Goal: Task Accomplishment & Management: Manage account settings

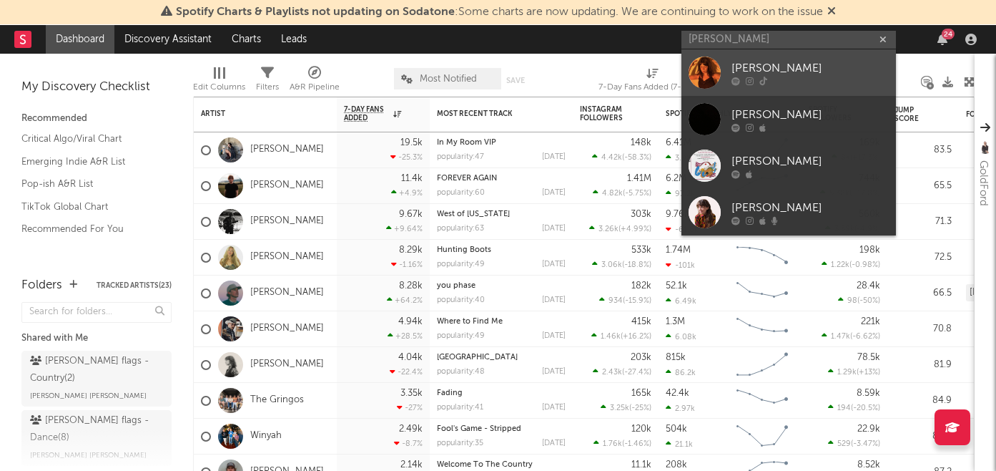
type input "[PERSON_NAME]"
click at [796, 75] on div "[PERSON_NAME]" at bounding box center [809, 67] width 157 height 17
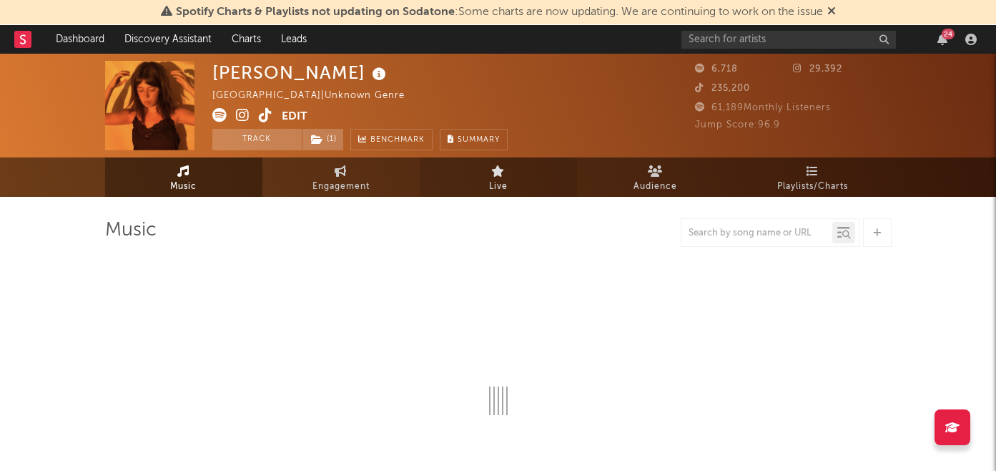
select select "1w"
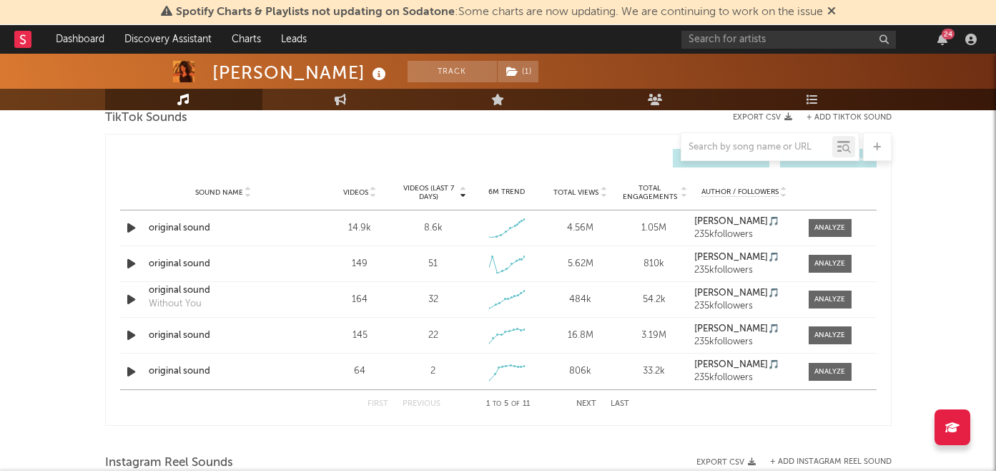
scroll to position [814, 0]
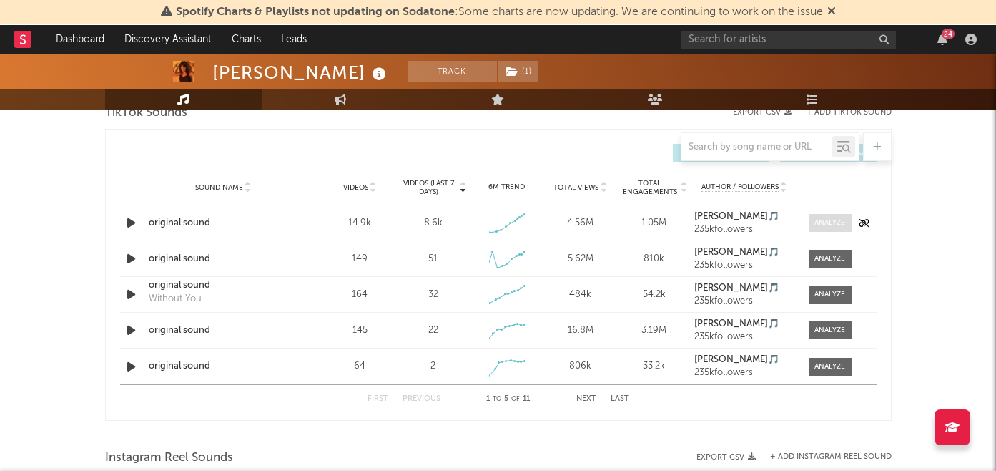
click at [830, 222] on div at bounding box center [829, 222] width 31 height 11
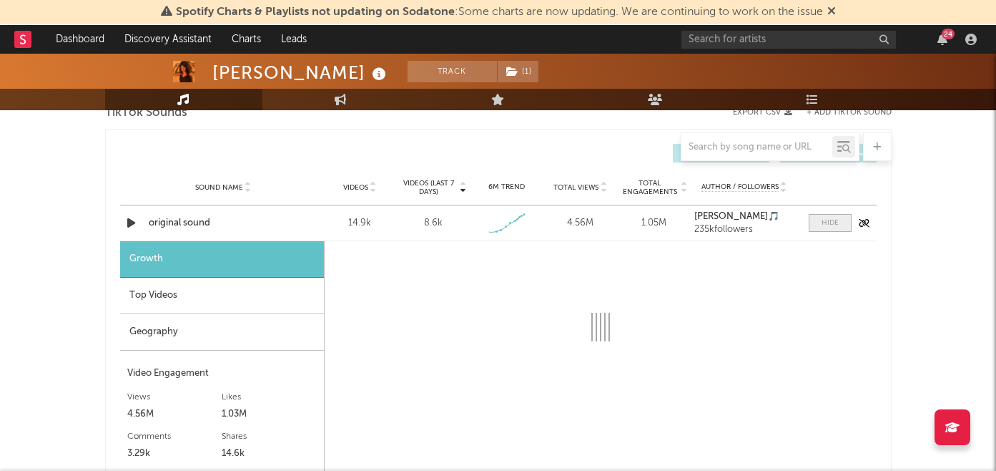
select select "1w"
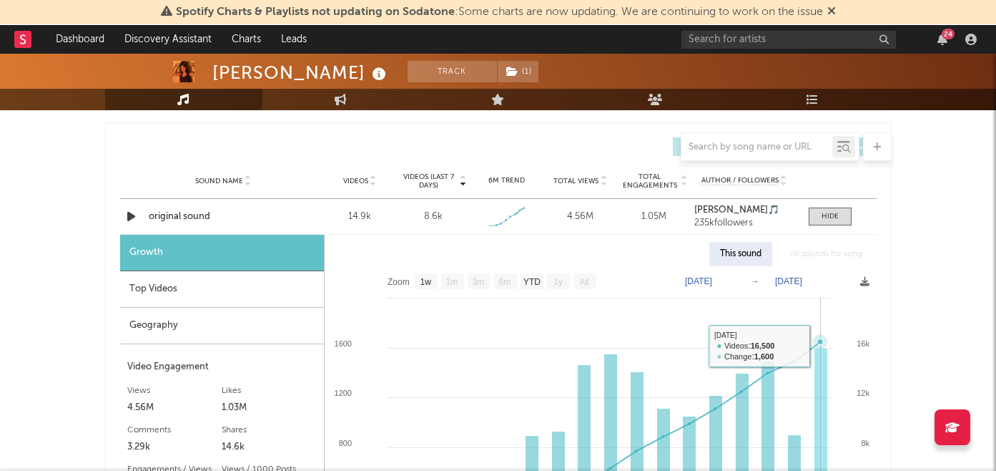
scroll to position [797, 0]
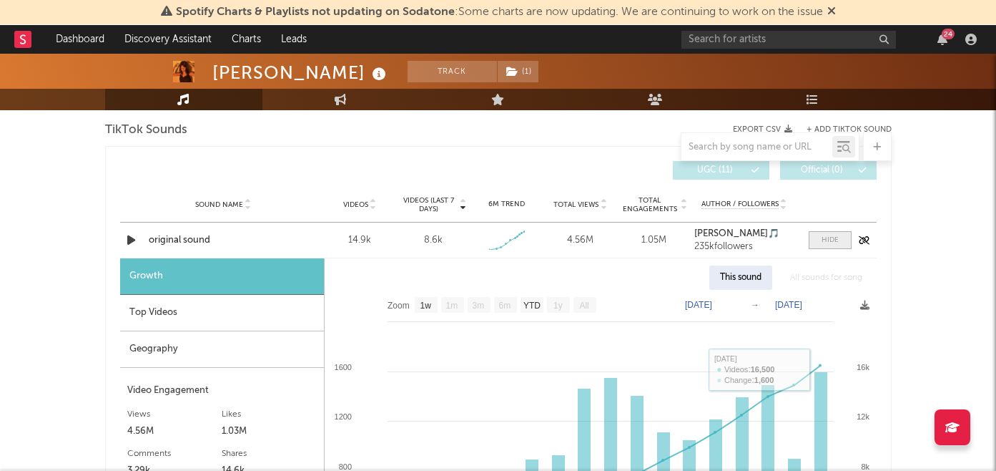
click at [815, 235] on span at bounding box center [830, 240] width 43 height 18
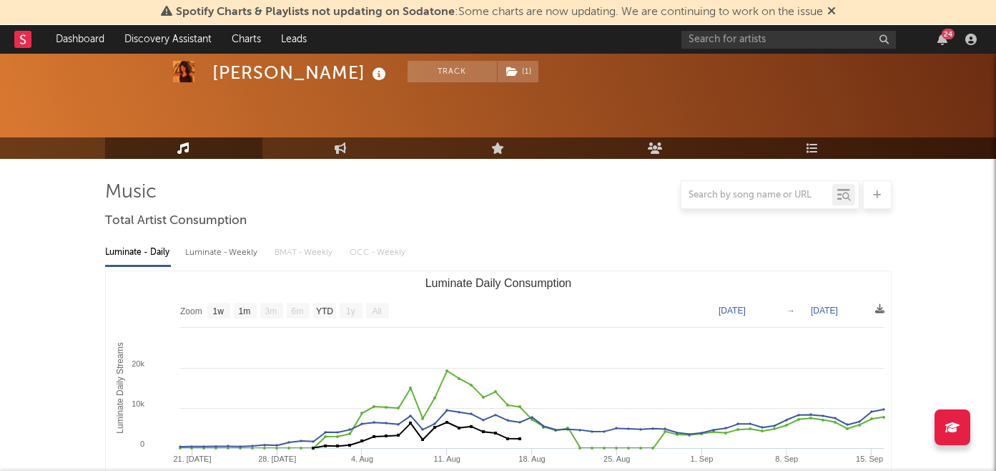
scroll to position [0, 0]
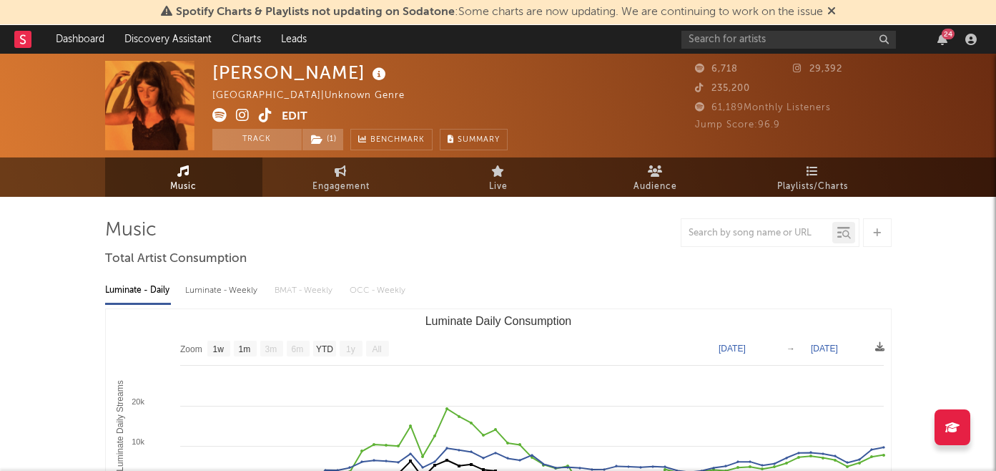
click at [268, 114] on icon at bounding box center [266, 115] width 14 height 14
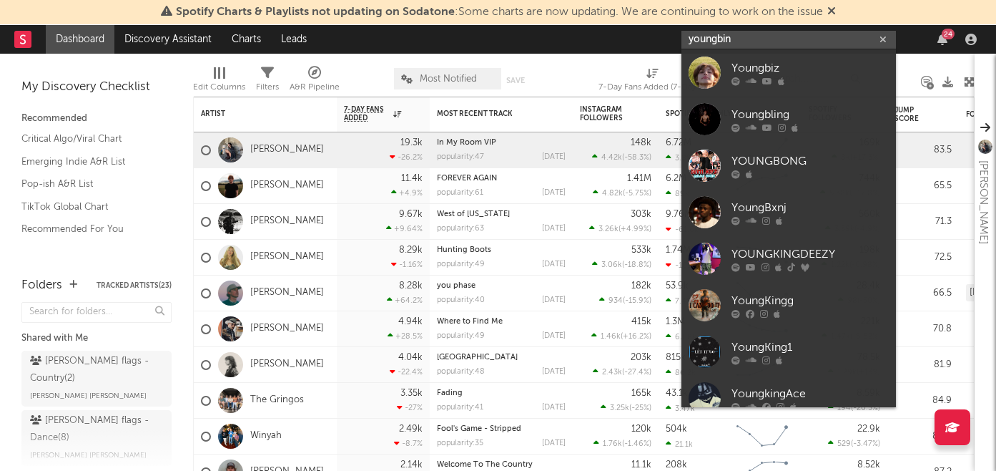
drag, startPoint x: 744, startPoint y: 36, endPoint x: 664, endPoint y: 36, distance: 80.1
click at [664, 36] on nav "Dashboard Discovery Assistant Charts Leads youngbin 24" at bounding box center [498, 39] width 996 height 29
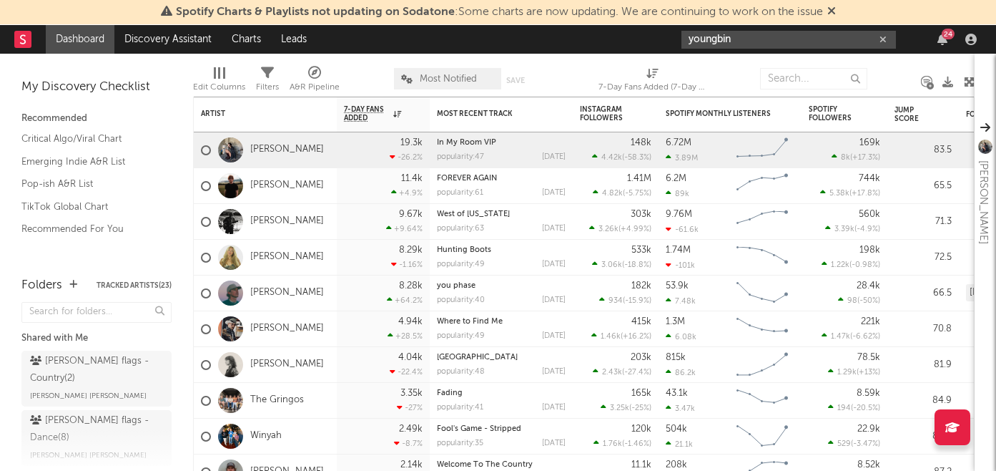
paste input "https://open.spotify.com/artist/4WEYUYUoInelSGSSLDY6kb?si=sYfpyCBLTRaCy9CjZNf8Zw"
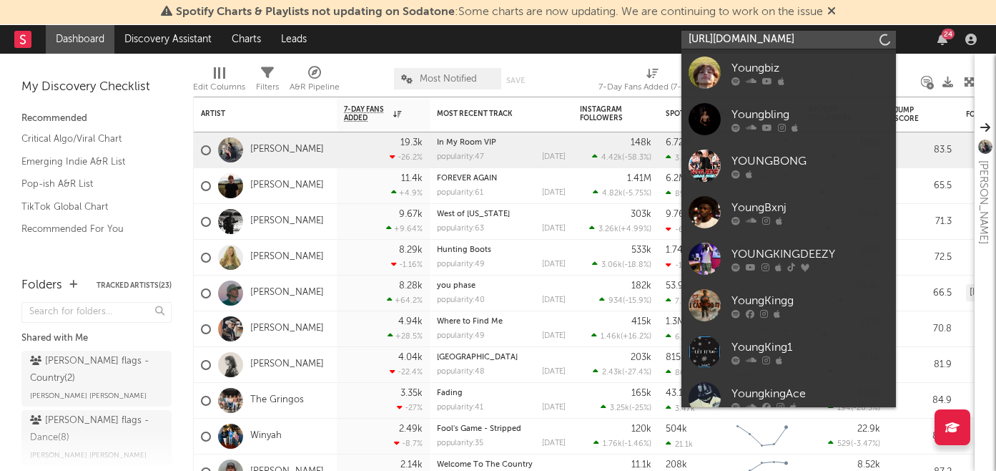
scroll to position [0, 233]
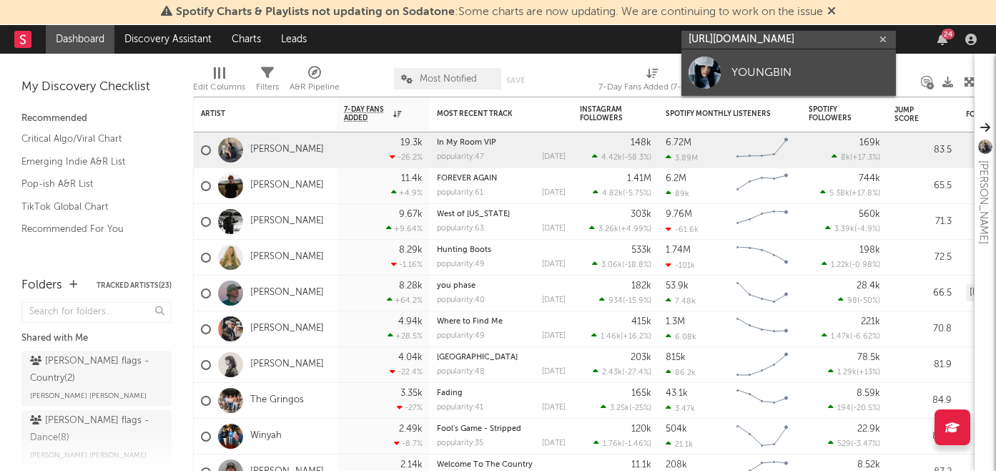
type input "https://open.spotify.com/artist/4WEYUYUoInelSGSSLDY6kb?si=sYfpyCBLTRaCy9CjZNf8Zw"
click at [793, 66] on div "YOUNGBIN" at bounding box center [809, 72] width 157 height 17
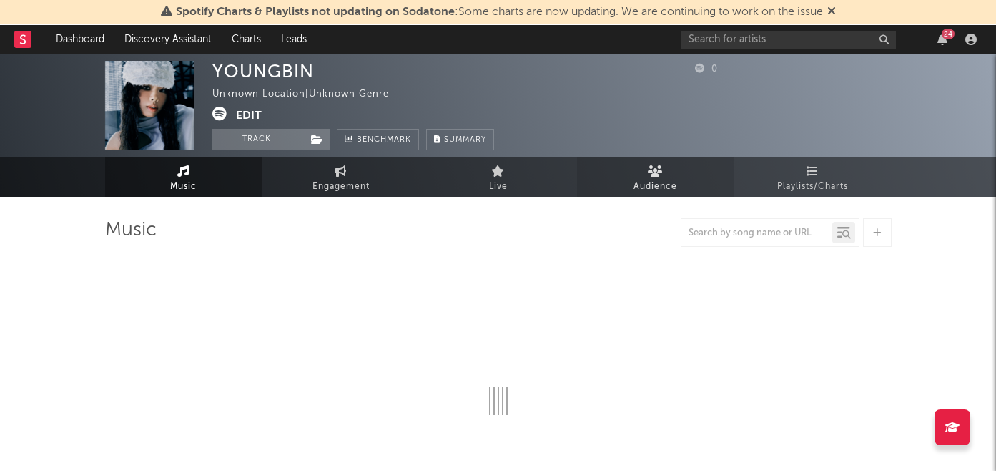
select select "1w"
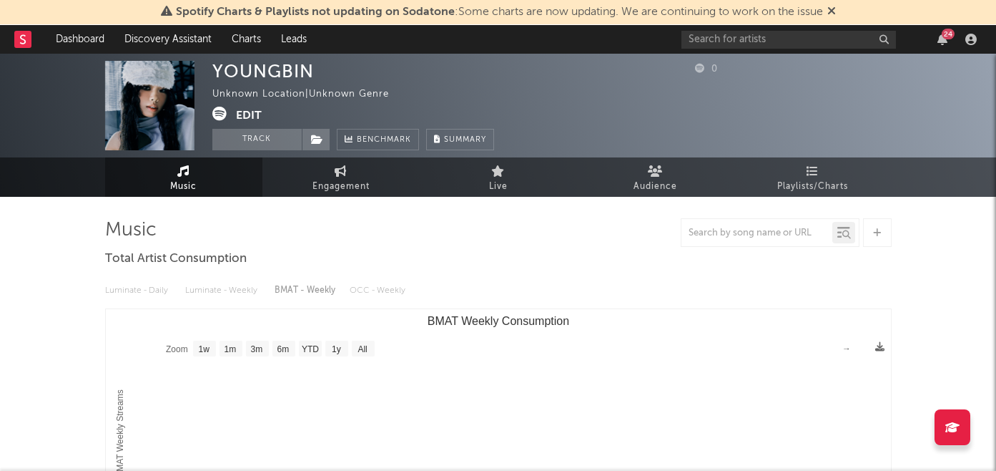
click at [245, 107] on button "Edit" at bounding box center [249, 116] width 26 height 18
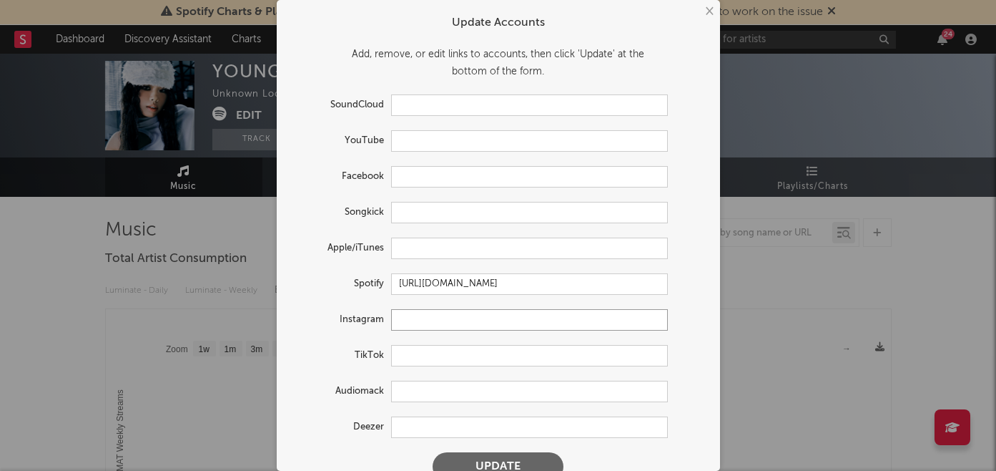
click at [411, 324] on input "text" at bounding box center [529, 319] width 277 height 21
paste input "https://www.instagram.com/youngbin_offcl/"
type input "https://www.instagram.com/youngbin_offcl/"
click at [403, 355] on input "text" at bounding box center [529, 355] width 277 height 21
paste input "https://www.tiktok.com/@youngbin_innit"
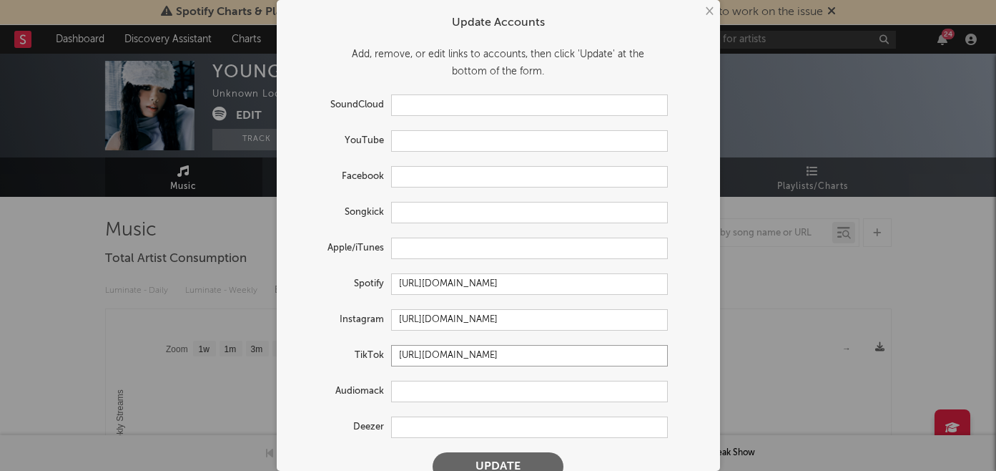
type input "https://www.tiktok.com/@youngbin_innit"
click at [497, 452] on button "Update" at bounding box center [498, 466] width 131 height 29
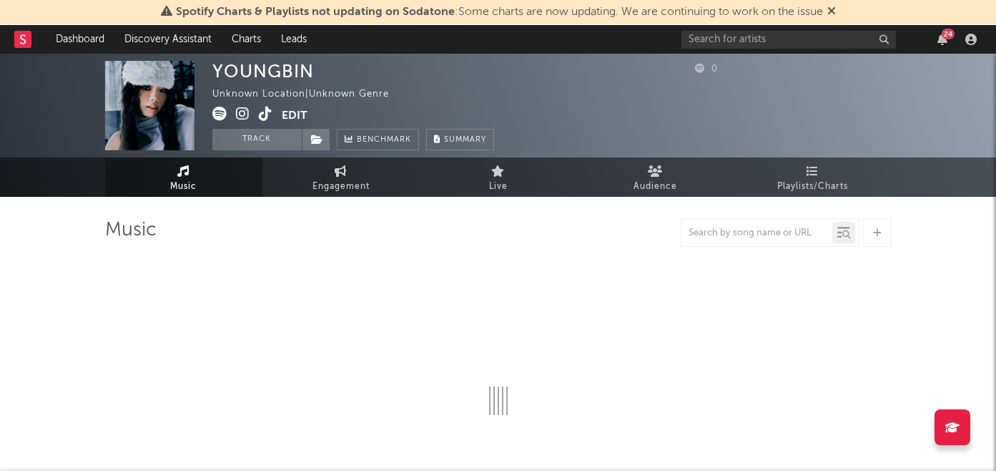
select select "1w"
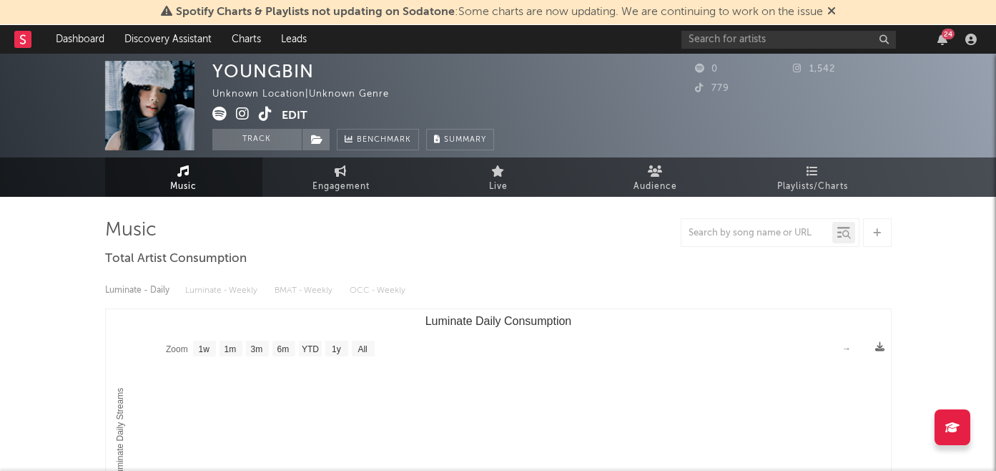
click at [290, 114] on button "Edit" at bounding box center [295, 116] width 26 height 18
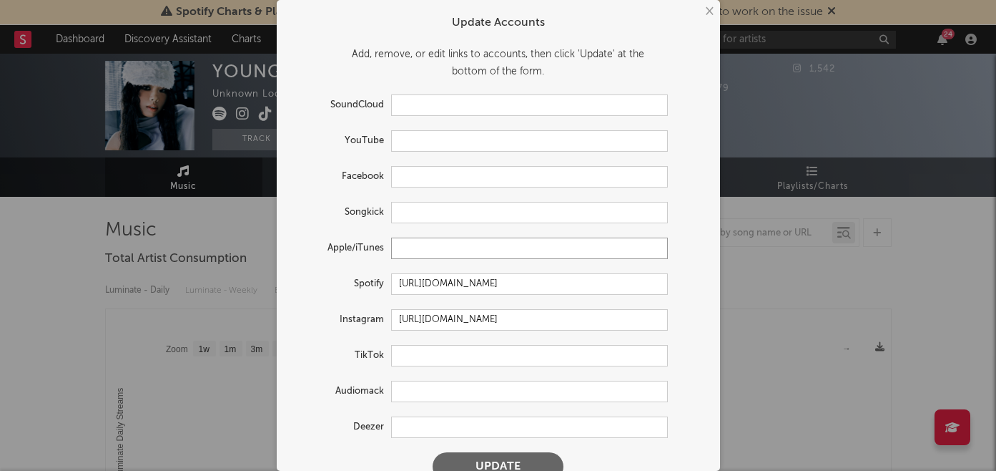
click at [408, 242] on input "text" at bounding box center [529, 247] width 277 height 21
paste input "https://music.apple.com/nz/artist/youngbin/1835335006"
click at [516, 247] on input "https://music.apple.com/nz/artist/youngbin/1835335006" at bounding box center [529, 247] width 277 height 21
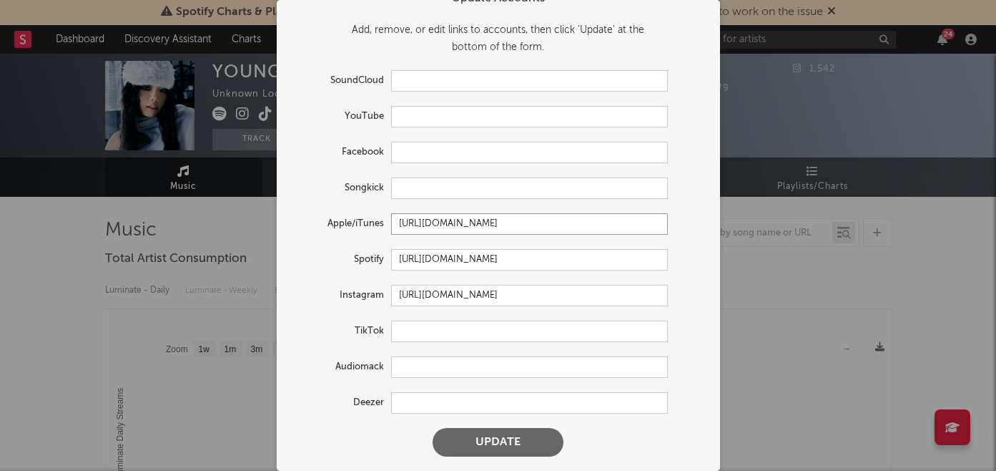
type input "https://music.apple.com/us/artist/youngbin/1835335006"
click at [496, 438] on button "Update" at bounding box center [498, 442] width 131 height 29
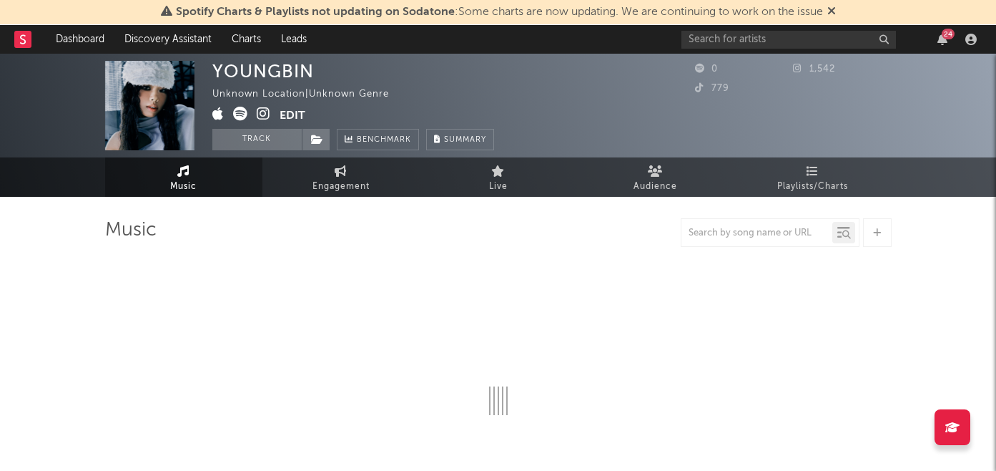
select select "1w"
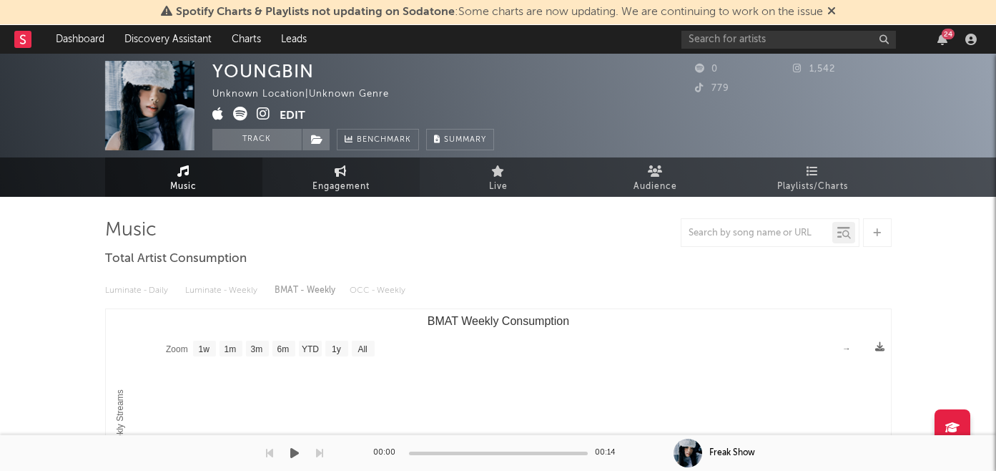
click at [349, 182] on span "Engagement" at bounding box center [340, 186] width 57 height 17
select select "1w"
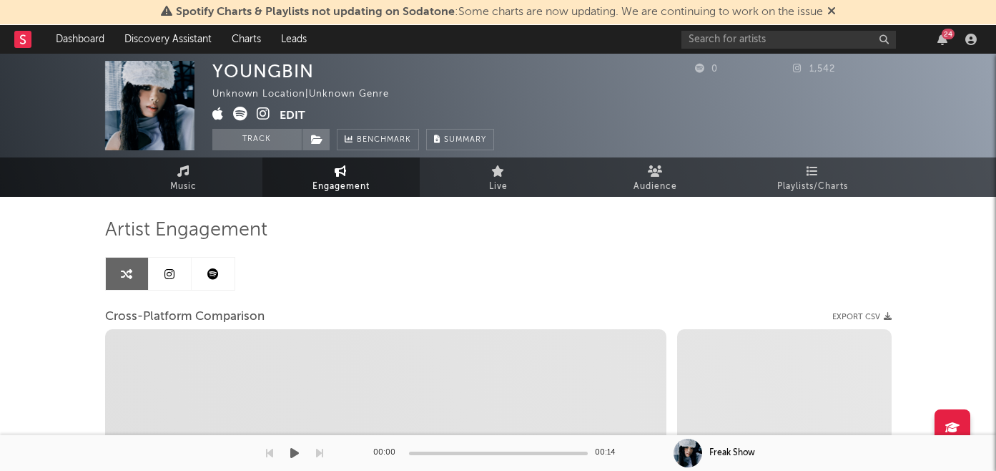
click at [202, 270] on link at bounding box center [213, 273] width 43 height 32
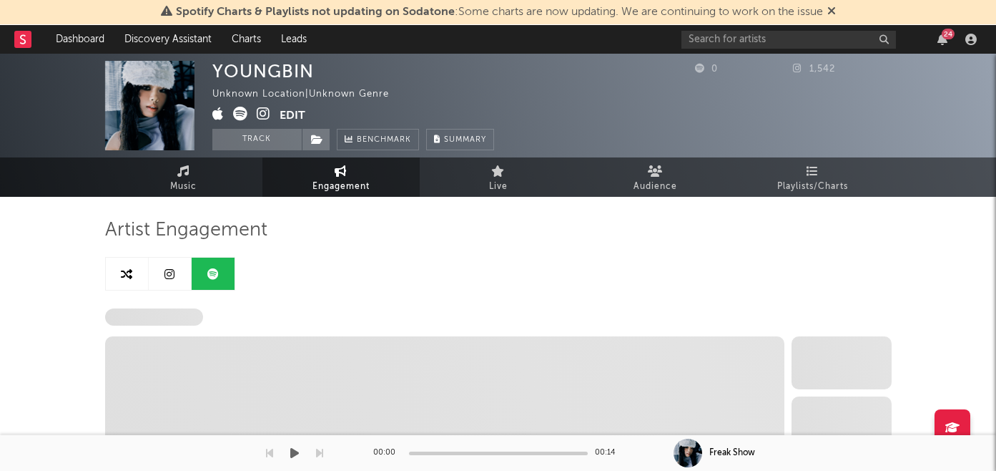
select select "1w"
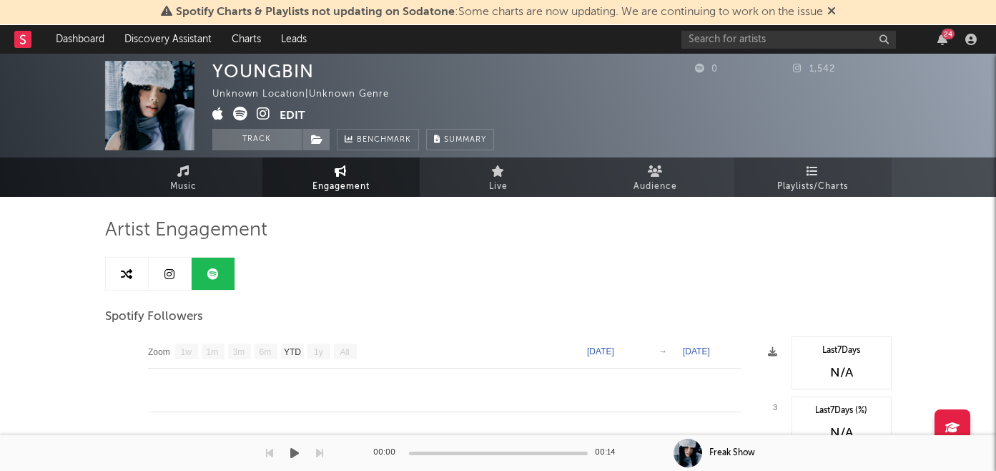
click at [816, 173] on icon at bounding box center [813, 170] width 12 height 11
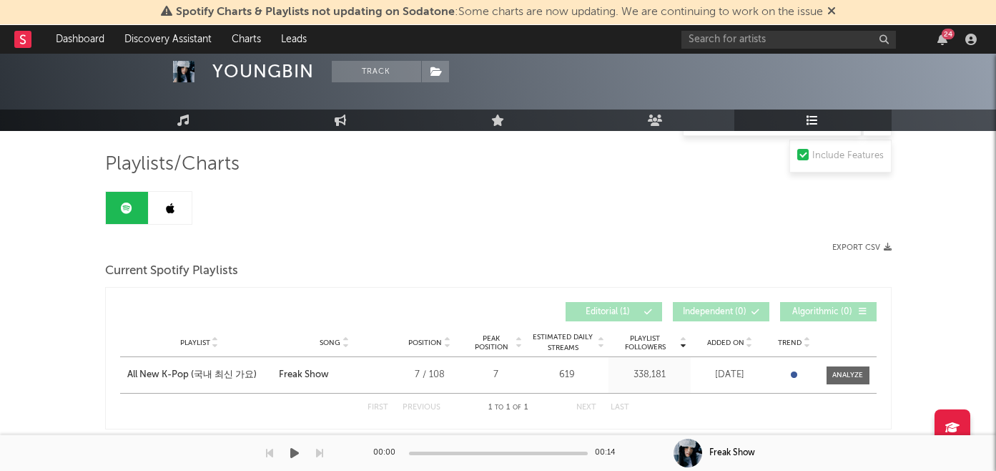
scroll to position [110, 0]
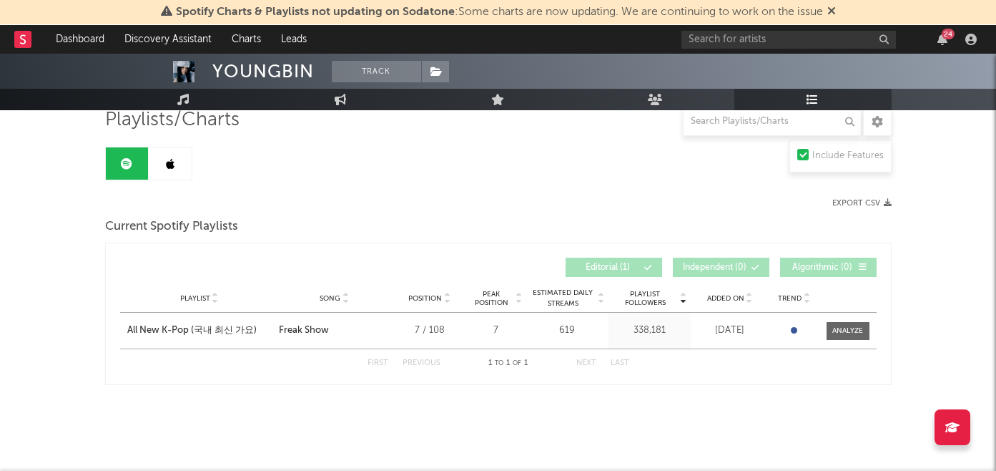
click at [724, 49] on div "24" at bounding box center [831, 39] width 300 height 29
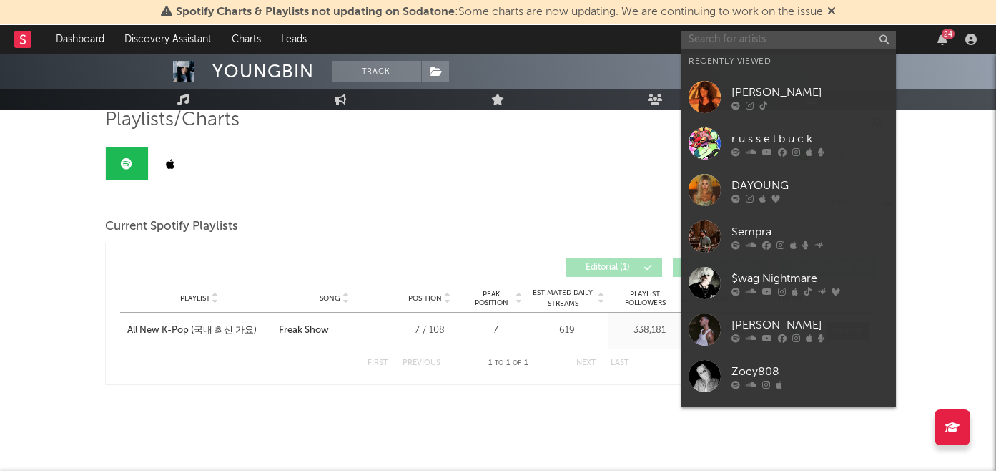
click at [724, 45] on input "text" at bounding box center [788, 40] width 215 height 18
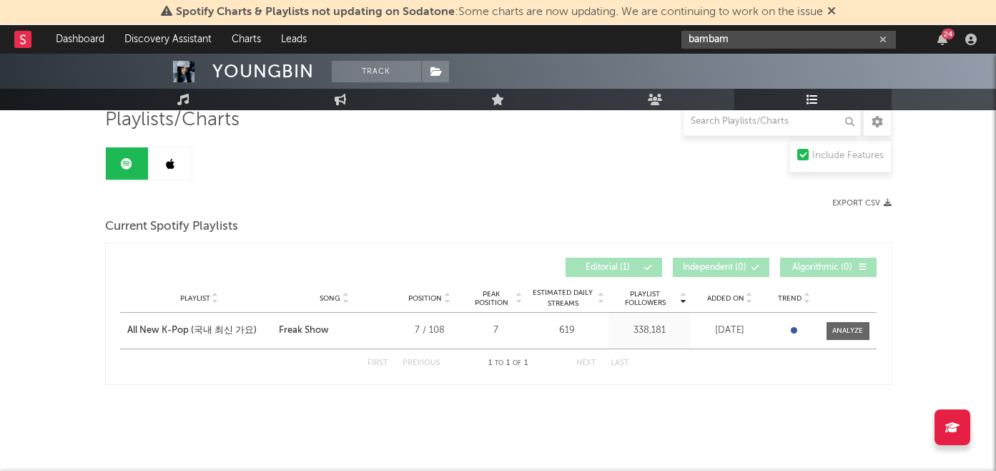
drag, startPoint x: 742, startPoint y: 38, endPoint x: 658, endPoint y: 35, distance: 83.7
click at [658, 35] on nav "Dashboard Discovery Assistant Charts Leads bambam 24" at bounding box center [498, 39] width 996 height 29
paste input "https://open.spotify.com/artist/2p48L95TwEaYkSdn6R7LOr?si=-XPaYP_4RfiZoJYFPxCHqQ"
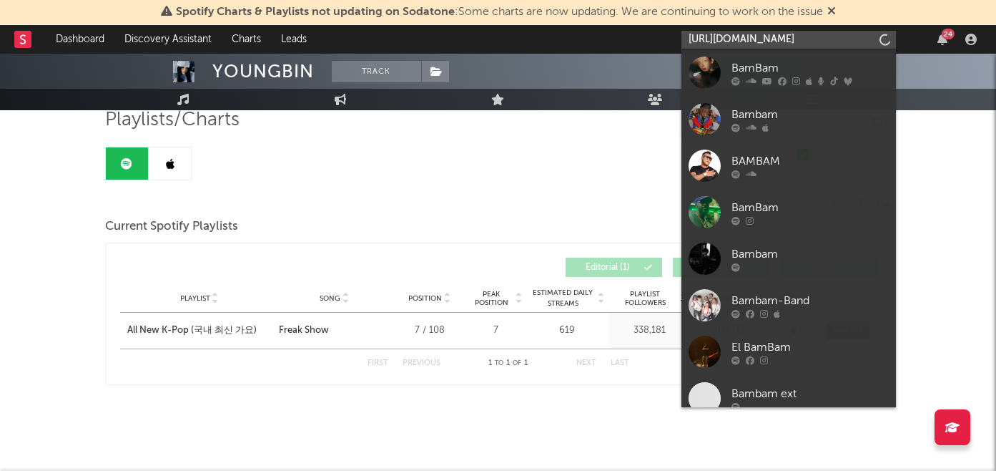
scroll to position [0, 233]
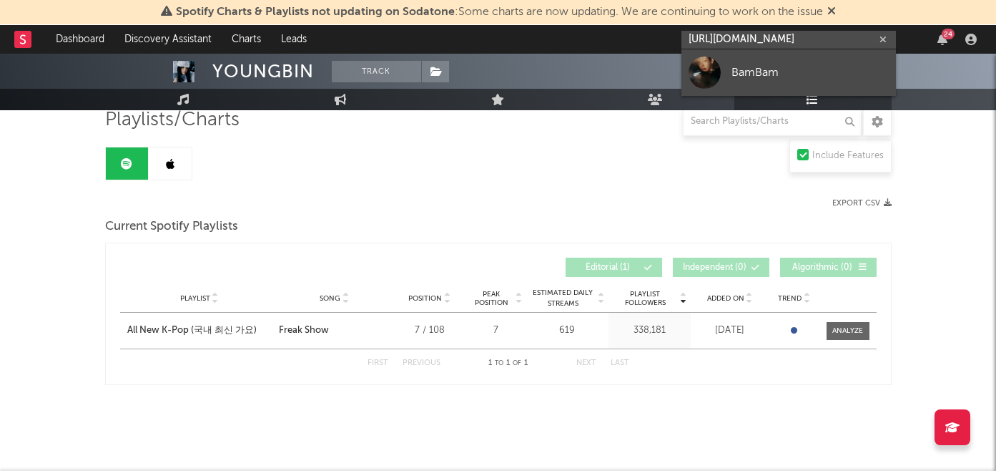
type input "https://open.spotify.com/artist/2p48L95TwEaYkSdn6R7LOr?si=-XPaYP_4RfiZoJYFPxCHqQ"
click at [740, 59] on link "BamBam" at bounding box center [788, 72] width 215 height 46
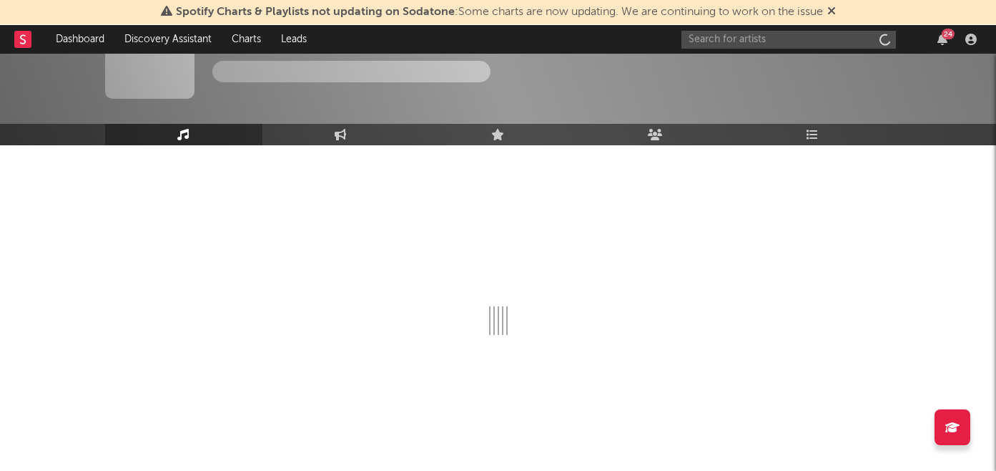
scroll to position [51, 0]
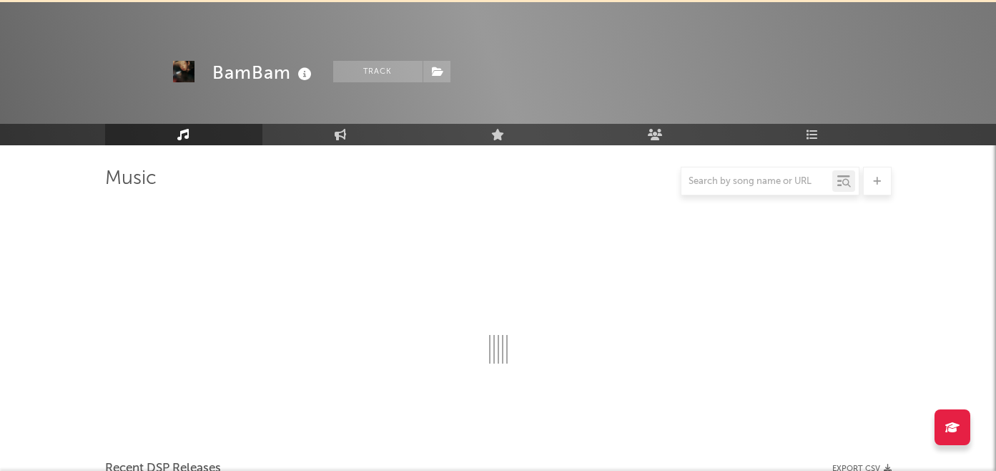
select select "6m"
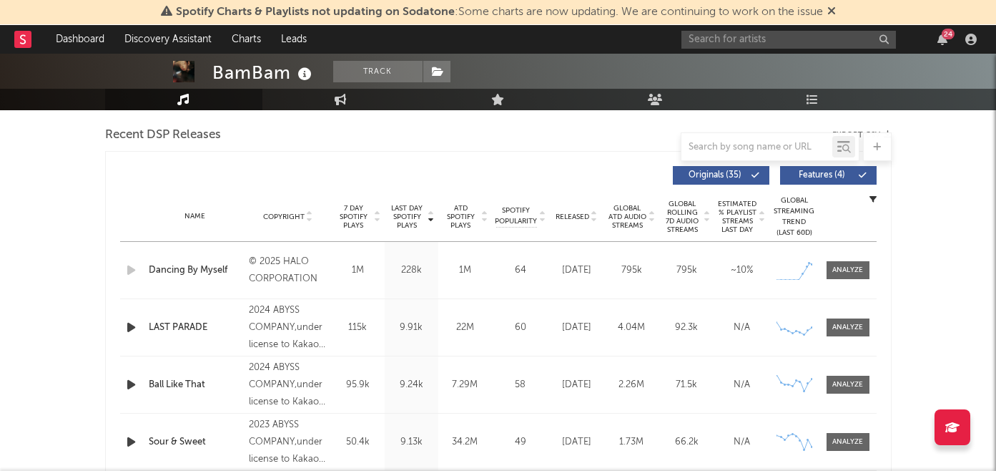
scroll to position [0, 0]
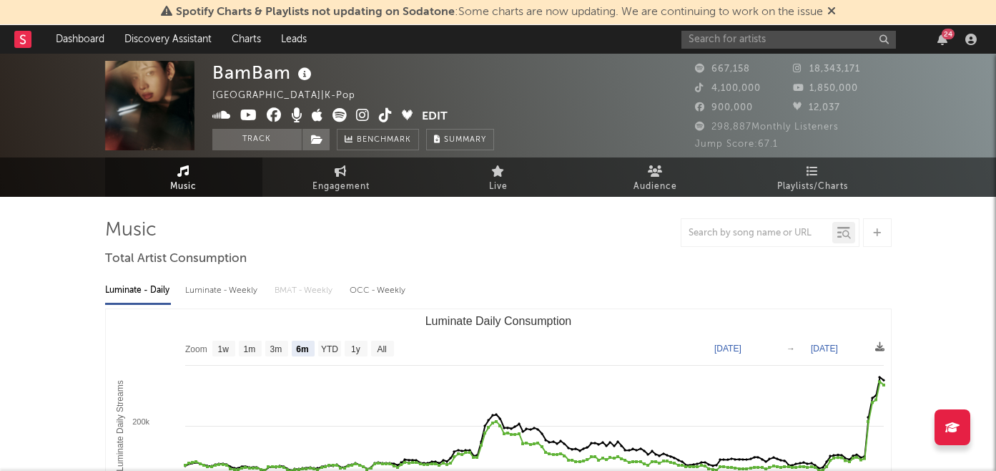
click at [363, 116] on icon at bounding box center [363, 115] width 14 height 14
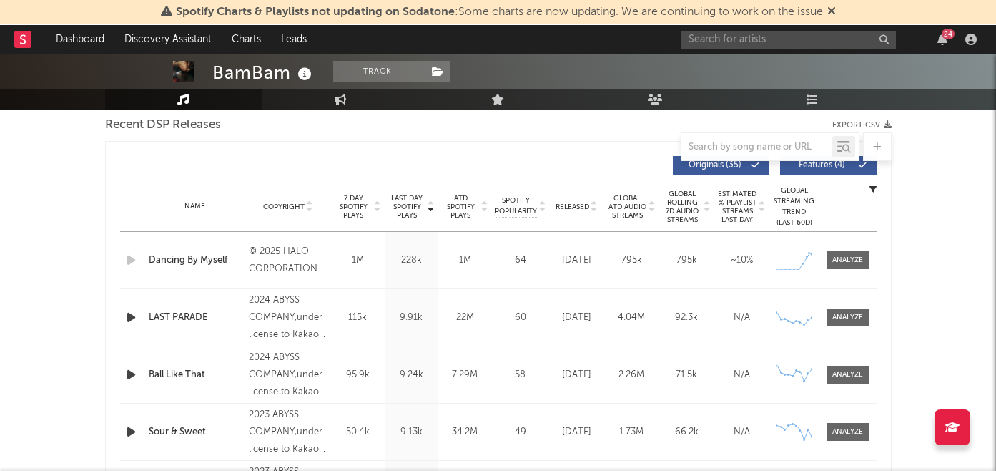
scroll to position [506, 0]
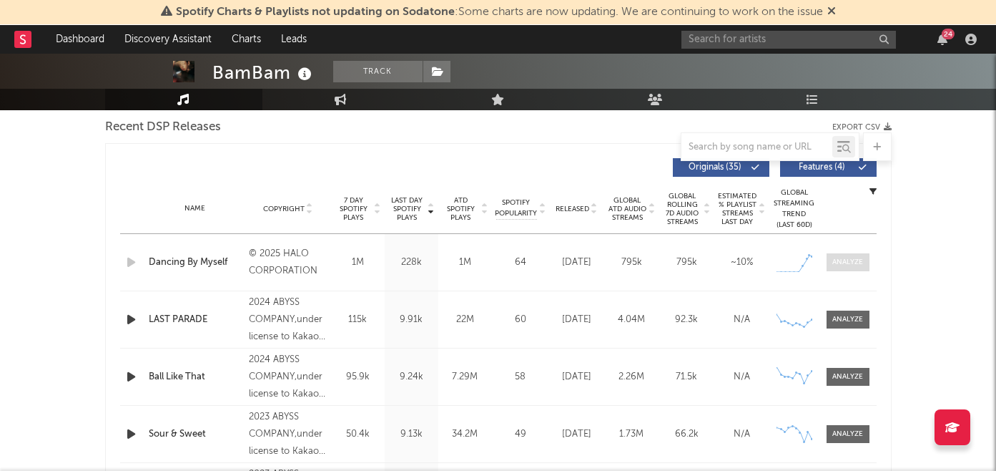
click at [839, 253] on span at bounding box center [848, 262] width 43 height 18
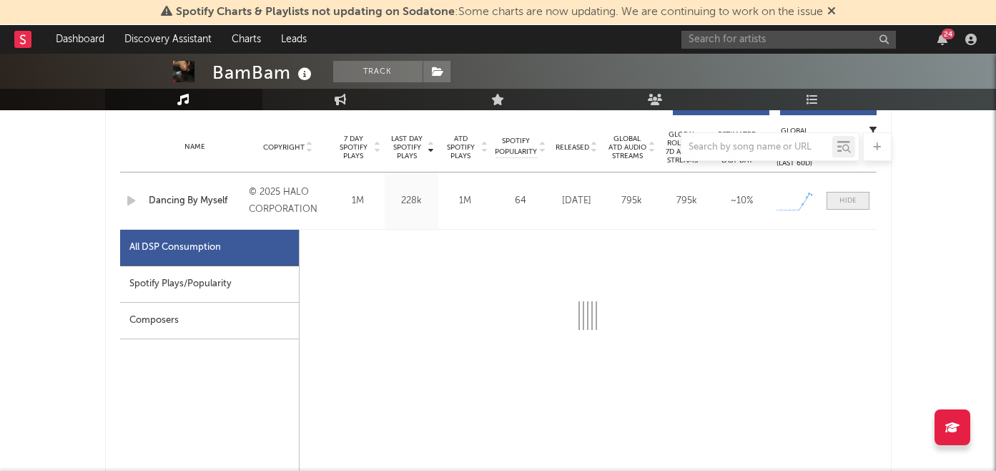
select select "1w"
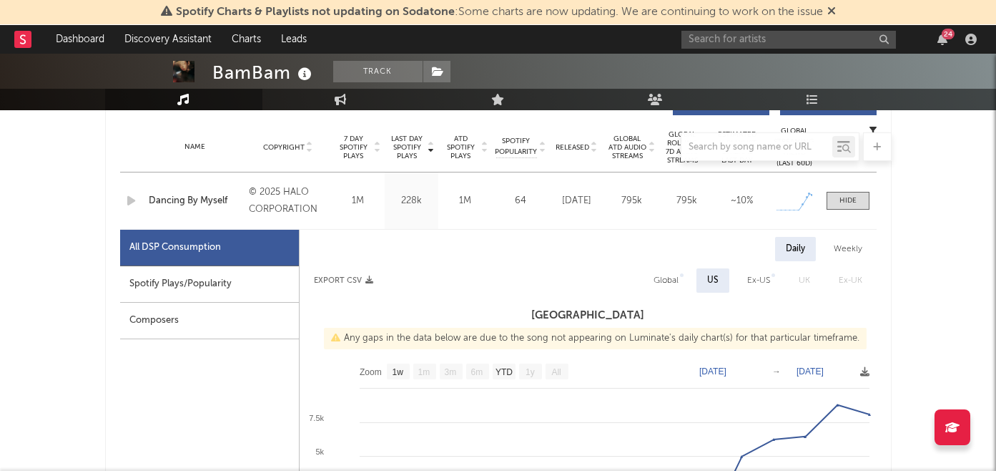
scroll to position [650, 0]
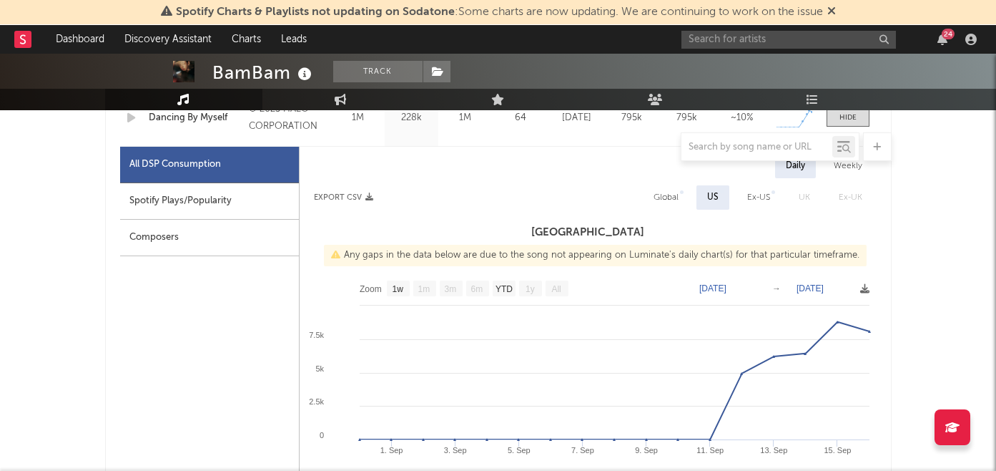
click at [242, 207] on div "Spotify Plays/Popularity" at bounding box center [209, 201] width 179 height 36
select select "1w"
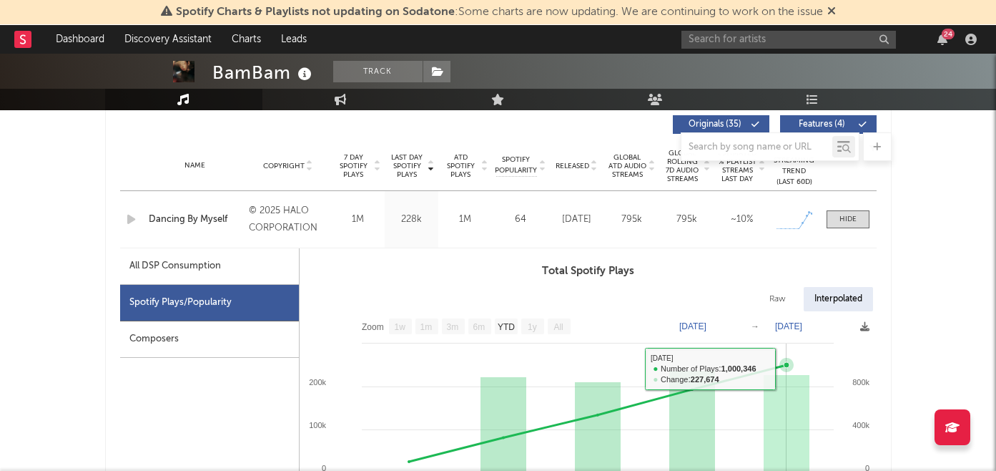
scroll to position [545, 0]
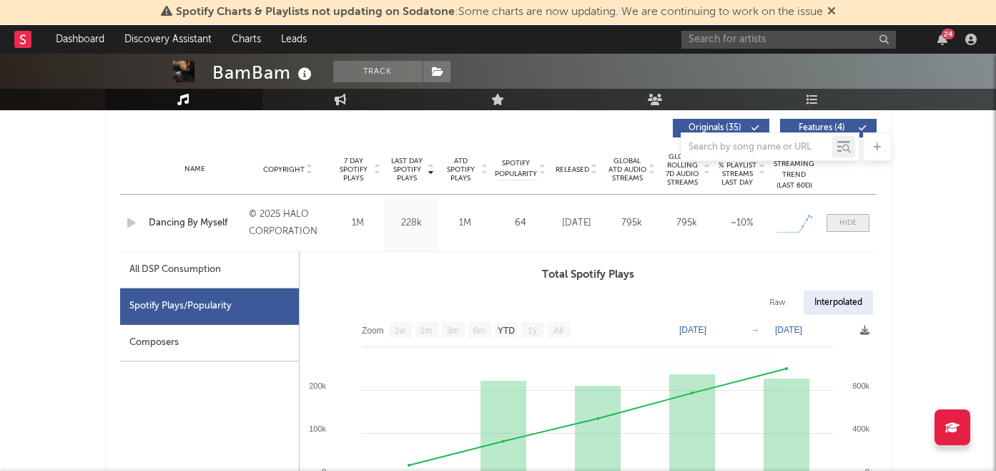
click at [837, 223] on span at bounding box center [848, 223] width 43 height 18
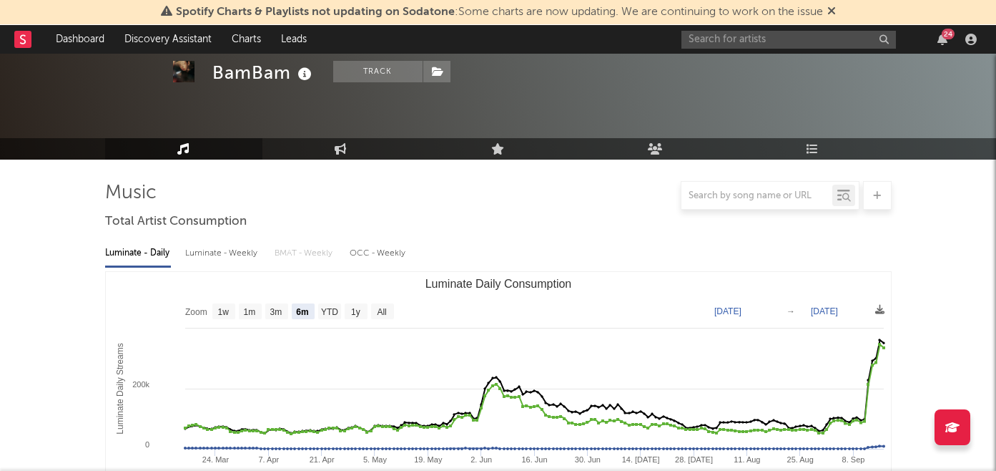
scroll to position [0, 0]
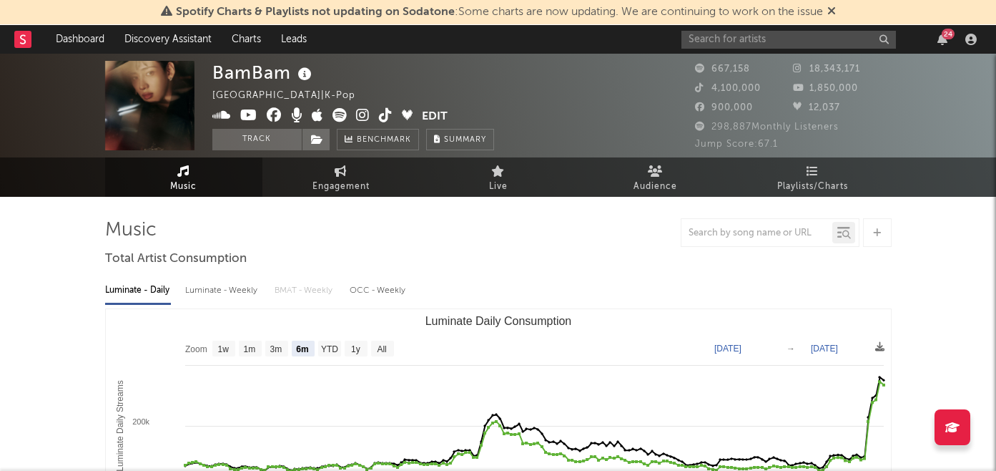
click at [385, 117] on icon at bounding box center [386, 115] width 14 height 14
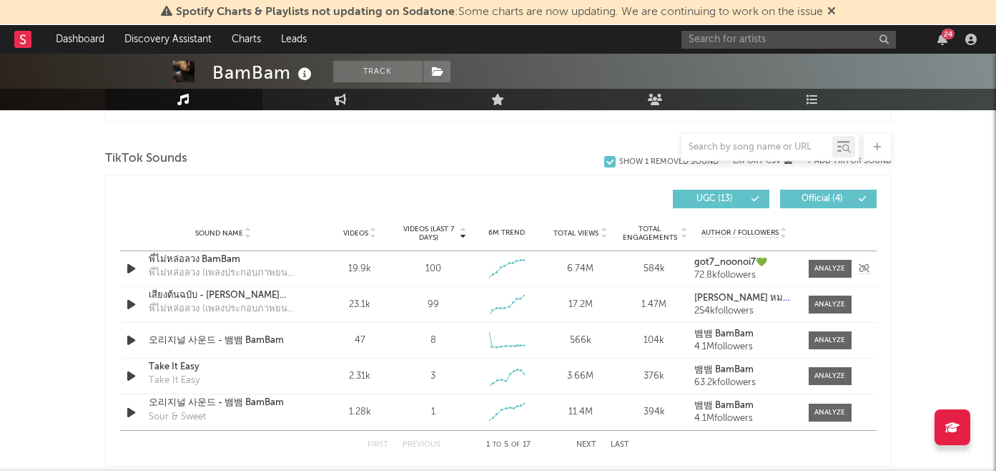
scroll to position [932, 0]
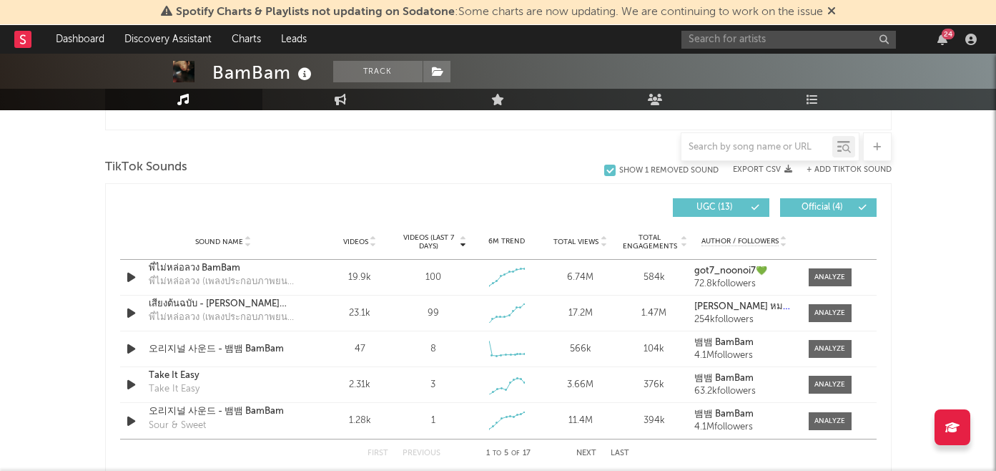
click at [842, 170] on button "+ Add TikTok Sound" at bounding box center [849, 170] width 85 height 8
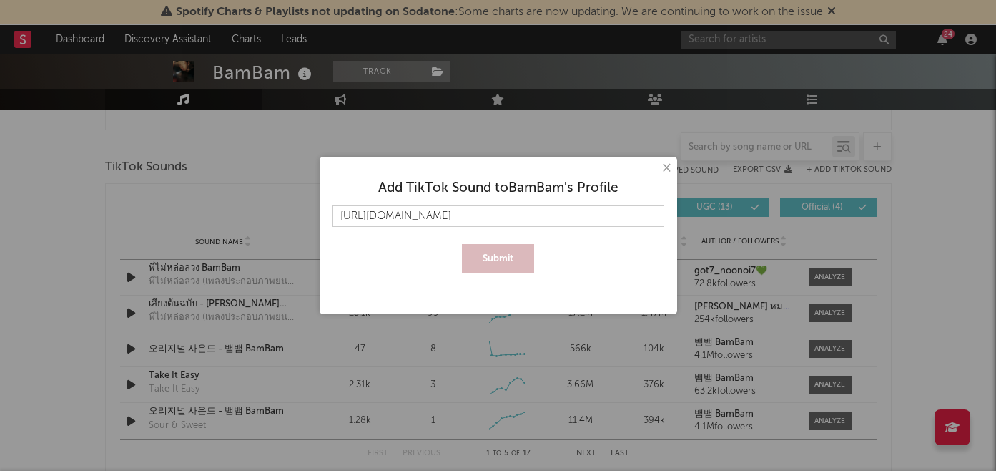
scroll to position [0, 46]
type input "https://www.tiktok.com/music/Dancing-By-Myself-7546587769072683024"
click at [500, 263] on button "Submit" at bounding box center [498, 258] width 72 height 29
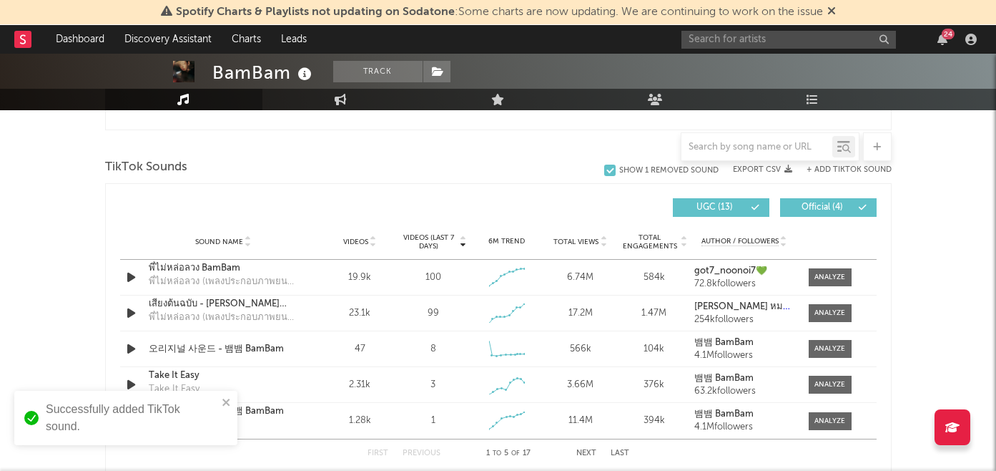
click at [433, 246] on span "Videos (last 7 days)" at bounding box center [429, 241] width 58 height 17
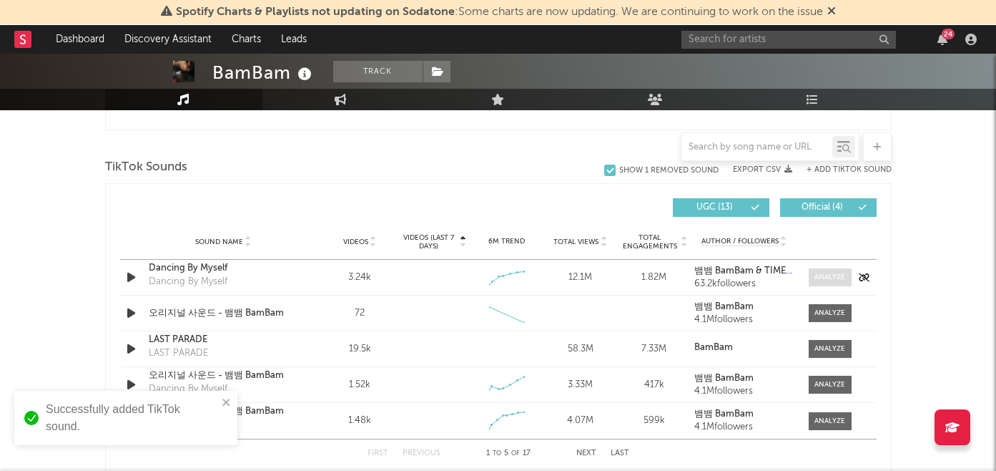
click at [819, 275] on div at bounding box center [829, 277] width 31 height 11
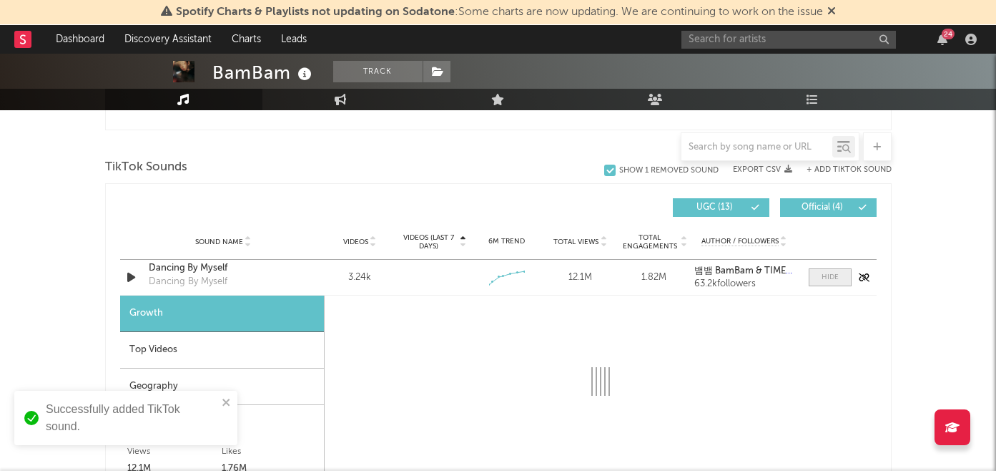
select select "1w"
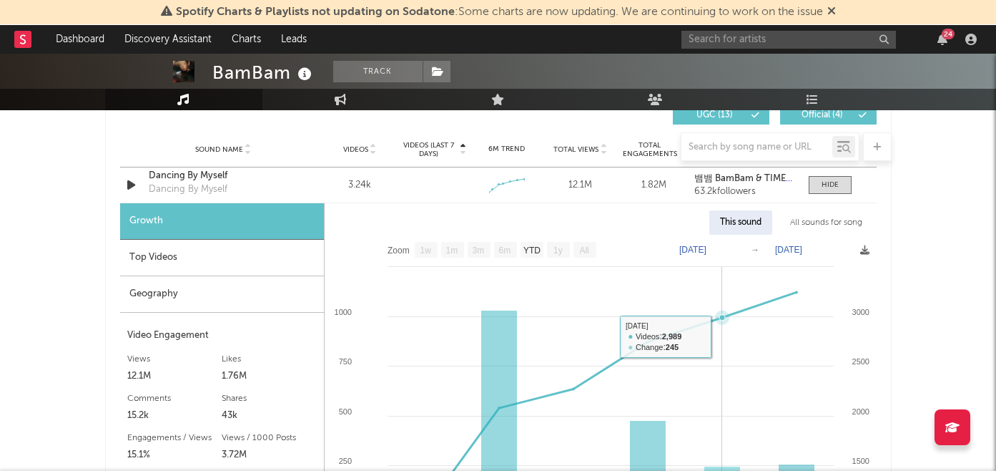
scroll to position [990, 0]
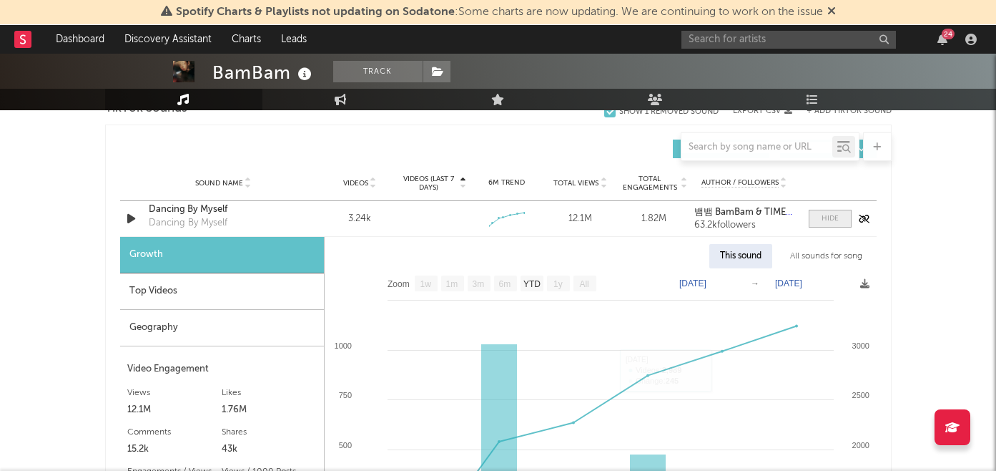
click at [824, 210] on span at bounding box center [830, 219] width 43 height 18
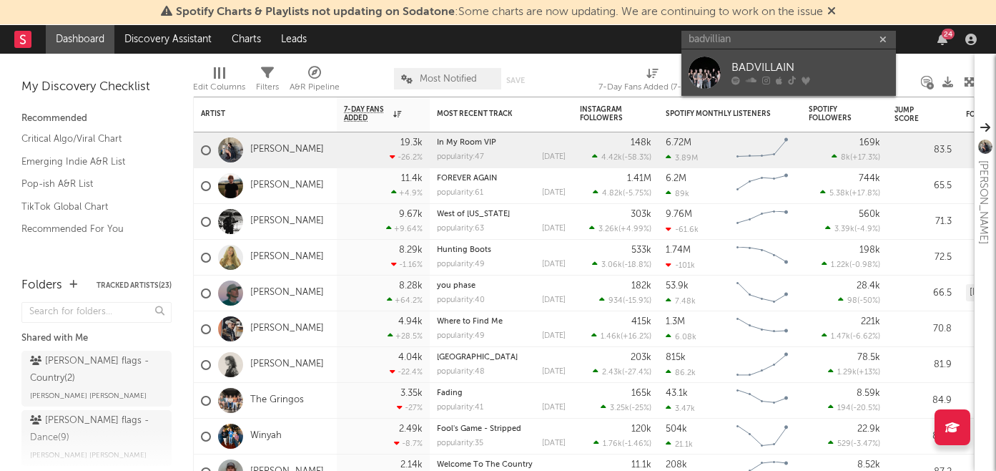
type input "badvillian"
click at [790, 69] on div "BADVILLAIN" at bounding box center [809, 67] width 157 height 17
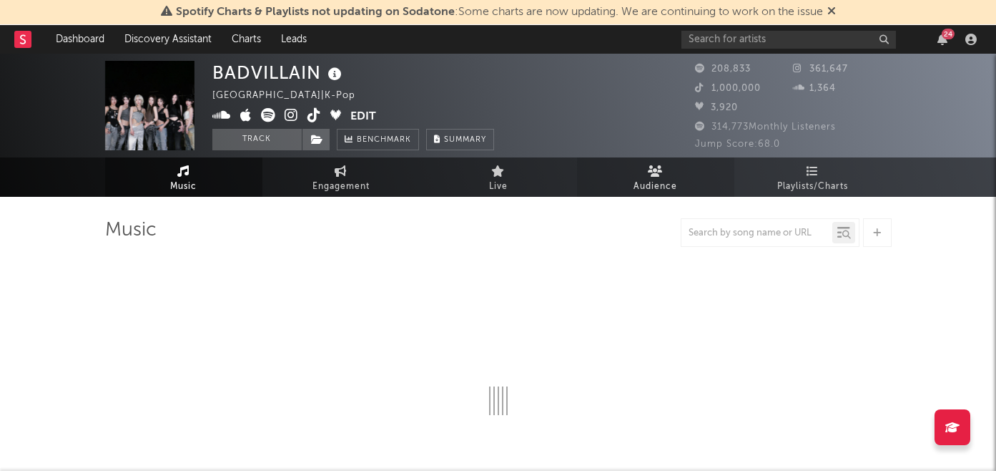
select select "6m"
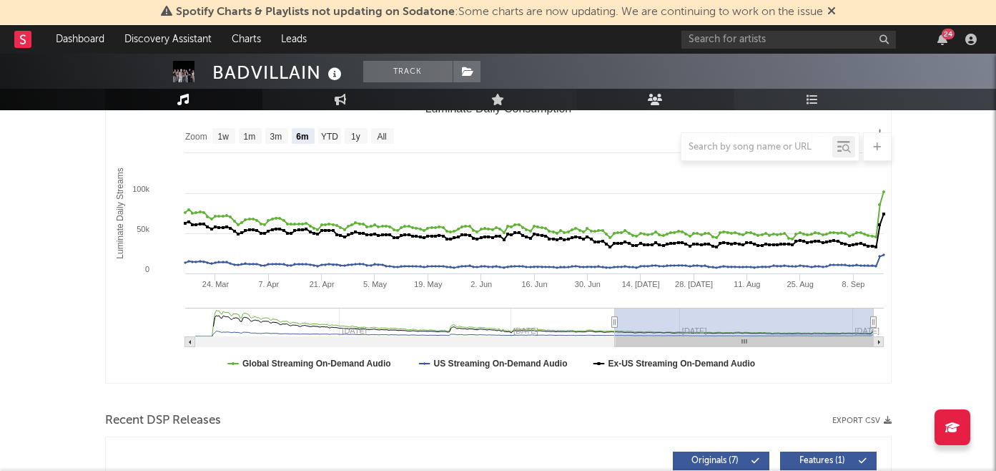
scroll to position [187, 0]
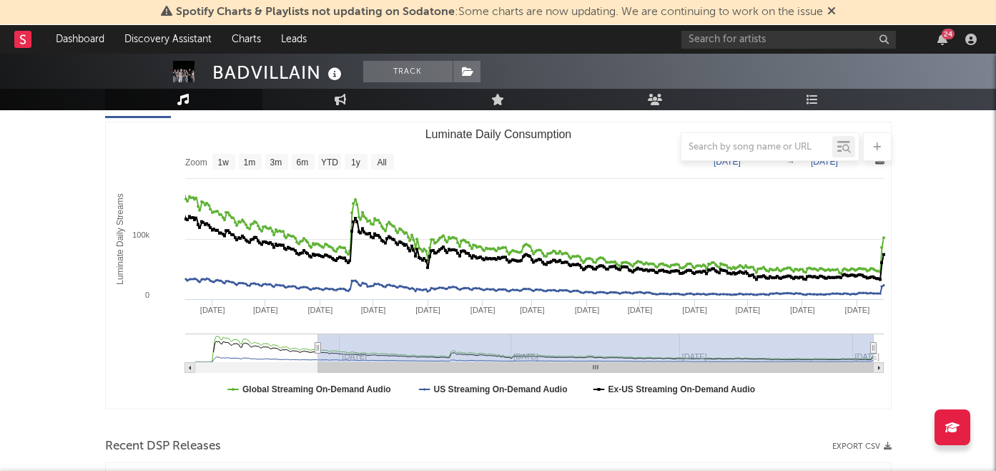
type input "2024-06-25"
select select "All"
type input "2024-05-21"
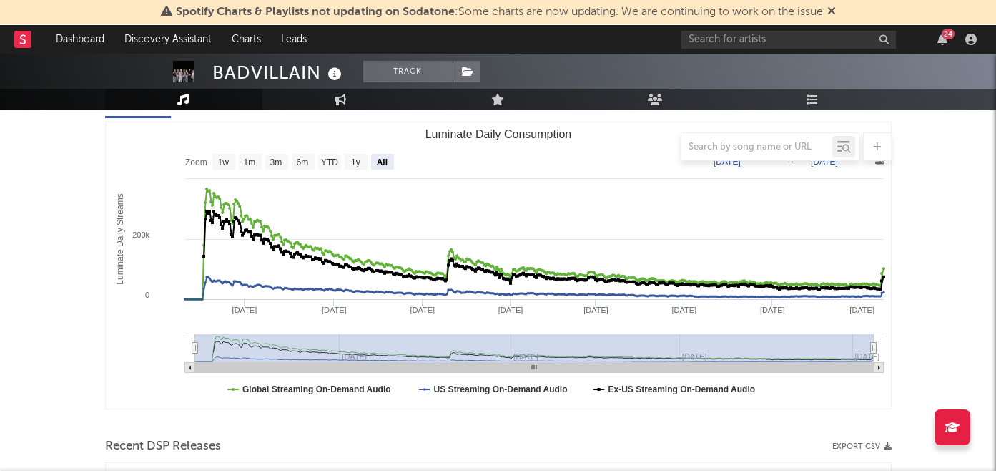
drag, startPoint x: 613, startPoint y: 347, endPoint x: 173, endPoint y: 348, distance: 439.8
click at [173, 348] on icon "Created with Highcharts 10.3.3 Luminate Daily Streams Luminate Daily Consumptio…" at bounding box center [498, 265] width 785 height 286
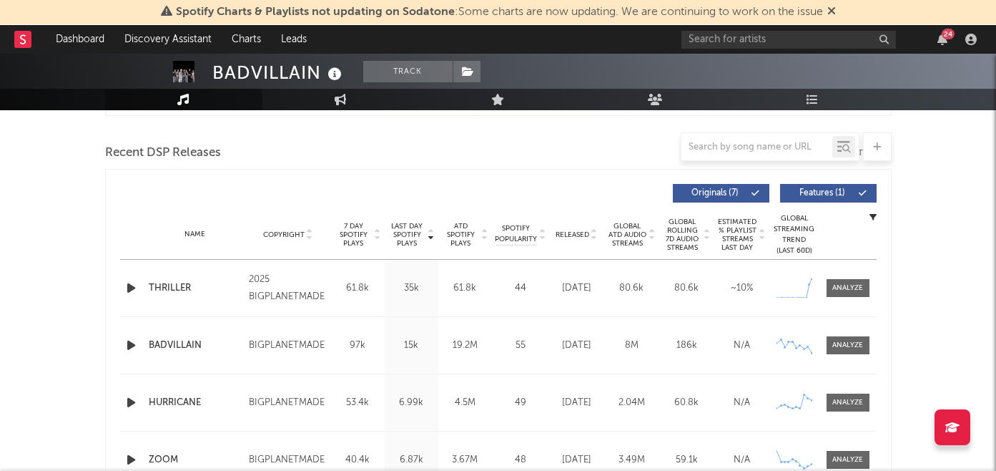
scroll to position [514, 0]
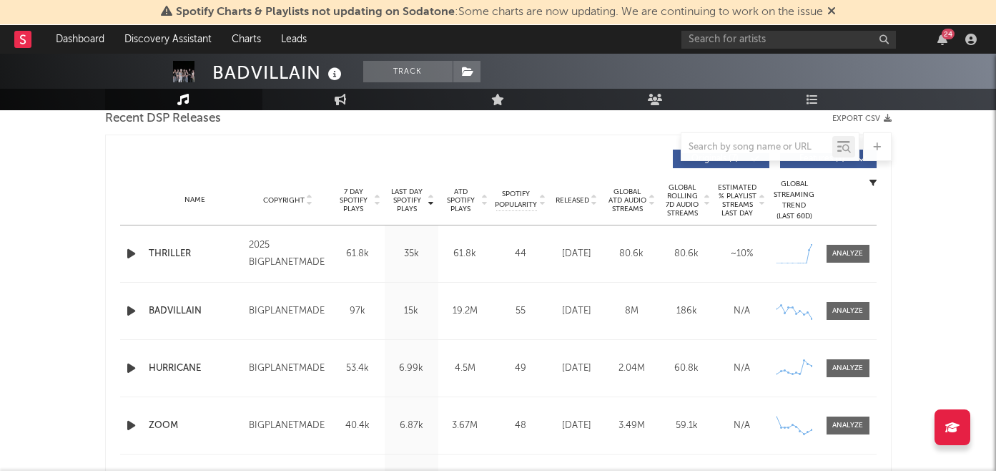
click at [343, 197] on span "7 Day Spotify Plays" at bounding box center [354, 200] width 38 height 26
click at [560, 198] on span "Released" at bounding box center [573, 200] width 34 height 9
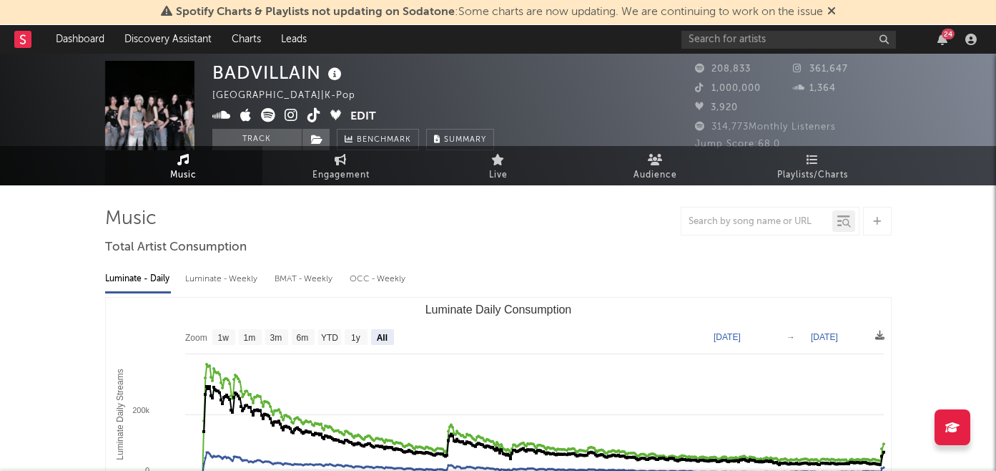
scroll to position [0, 0]
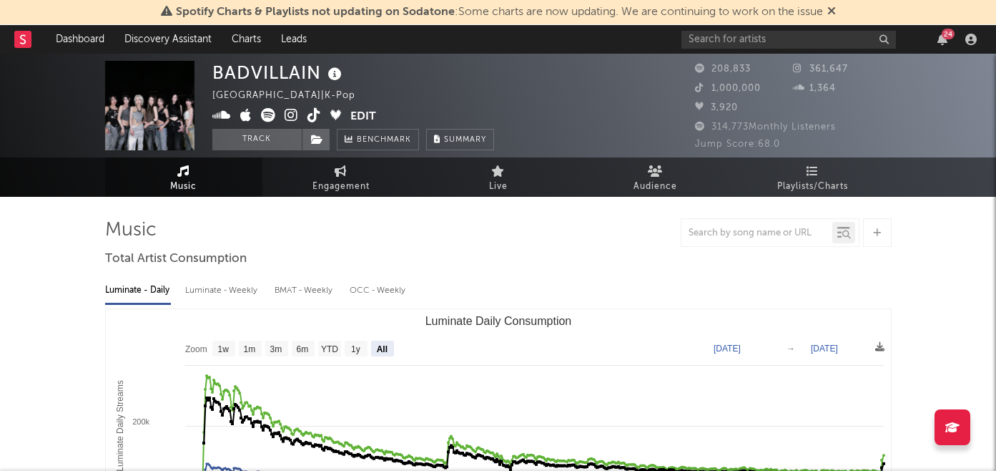
click at [292, 114] on icon at bounding box center [292, 115] width 14 height 14
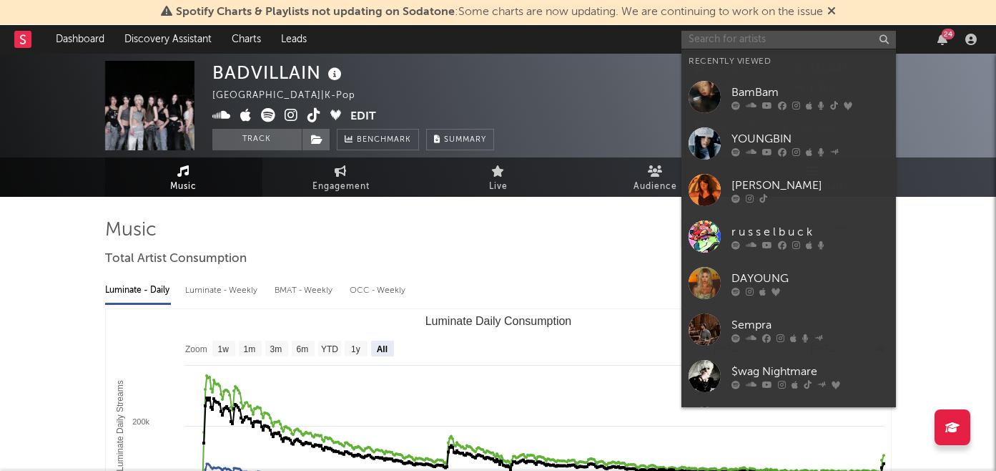
click at [738, 38] on input "text" at bounding box center [788, 40] width 215 height 18
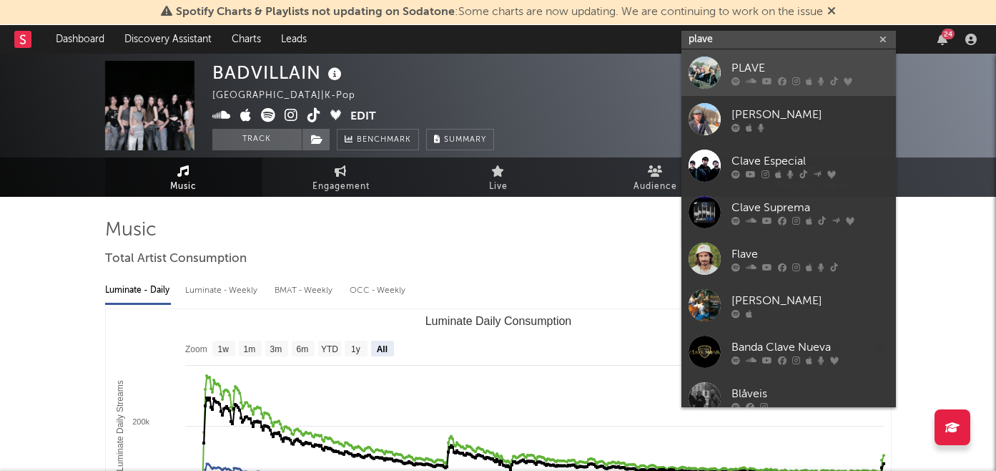
type input "plave"
click at [741, 63] on div "PLAVE" at bounding box center [809, 67] width 157 height 17
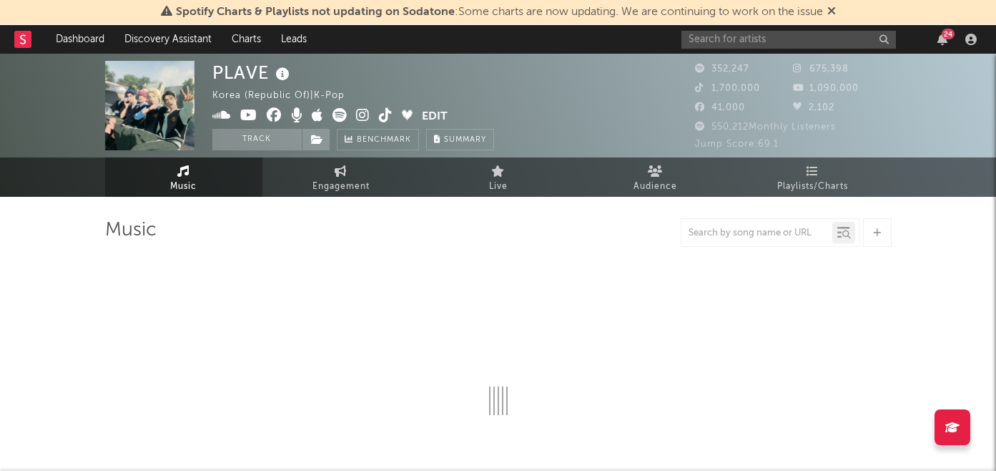
select select "6m"
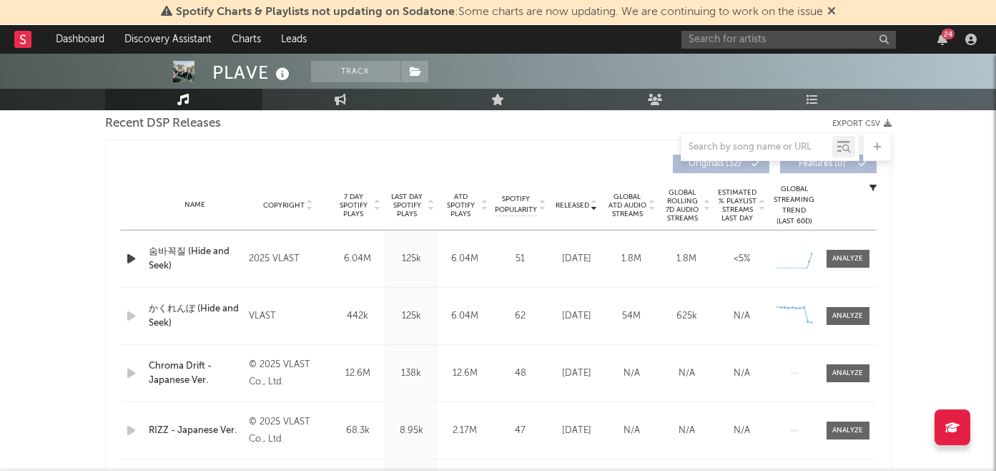
scroll to position [525, 0]
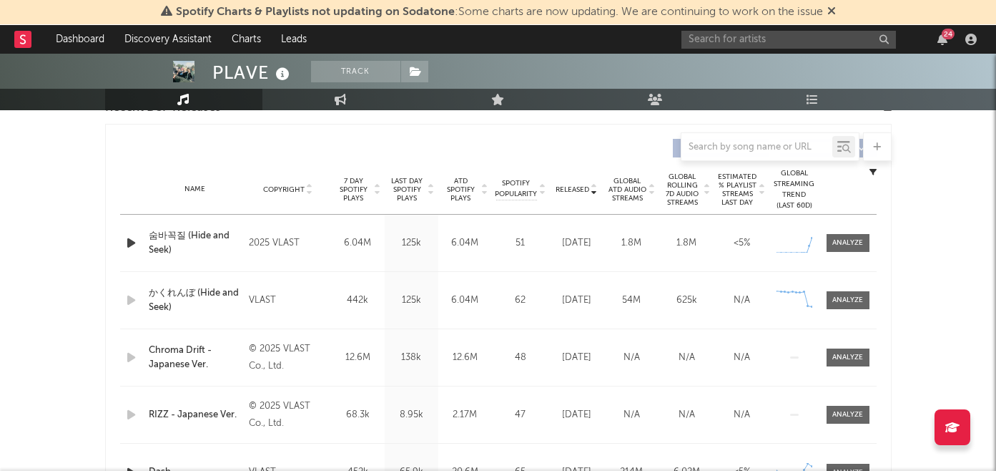
click at [133, 242] on icon "button" at bounding box center [131, 243] width 15 height 18
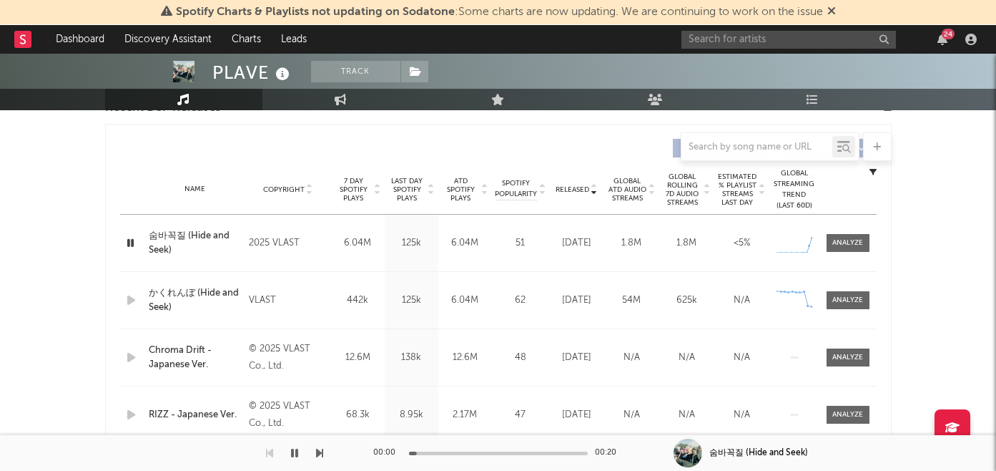
click at [132, 242] on icon "button" at bounding box center [131, 243] width 14 height 18
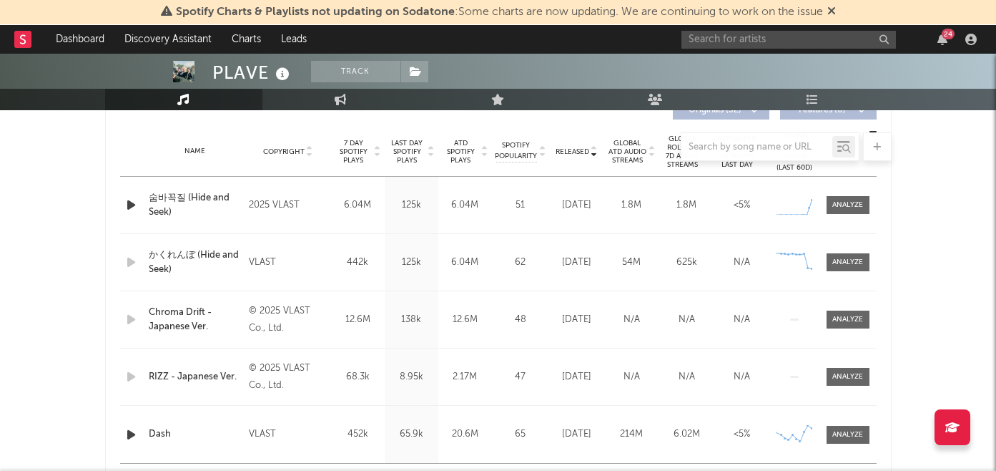
scroll to position [519, 0]
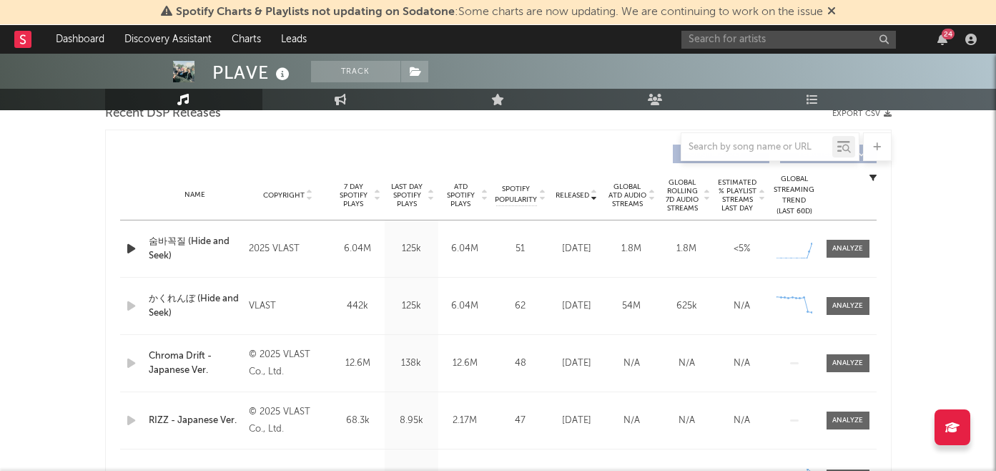
click at [353, 202] on span "7 Day Spotify Plays" at bounding box center [354, 195] width 38 height 26
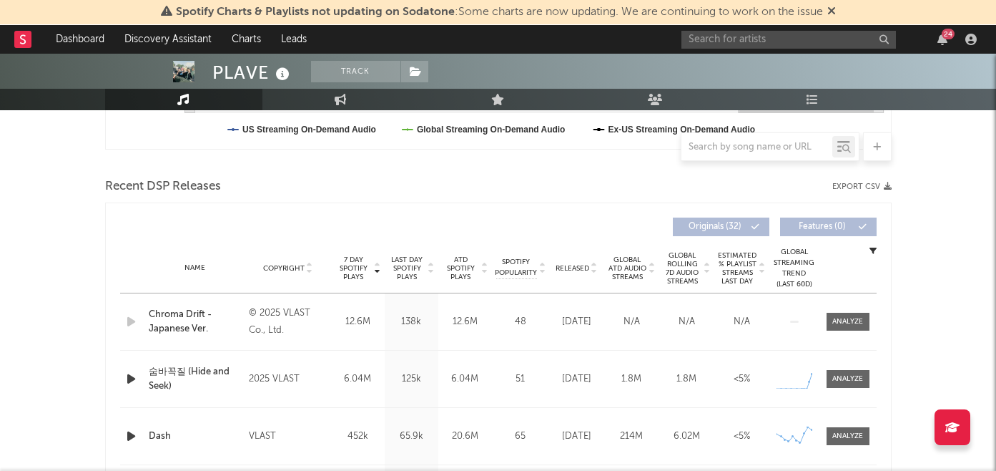
scroll to position [0, 0]
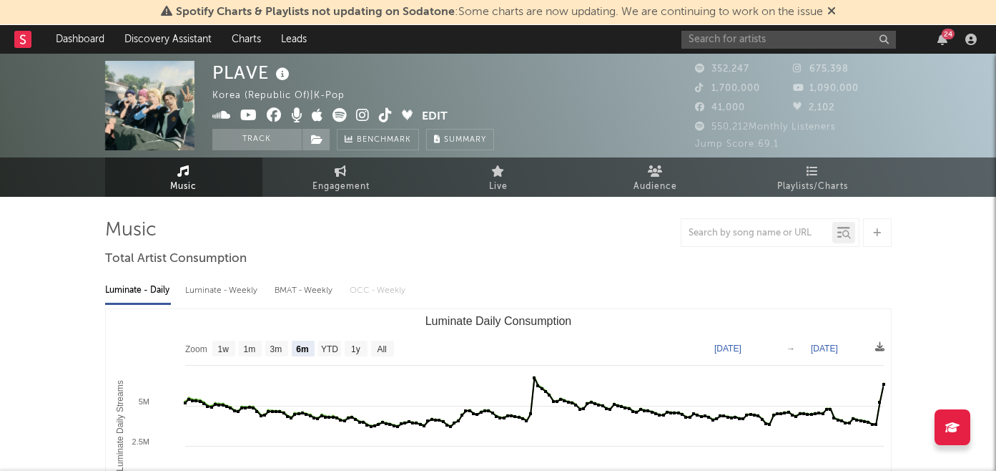
click at [361, 112] on icon at bounding box center [363, 115] width 14 height 14
click at [724, 36] on input "text" at bounding box center [788, 40] width 215 height 18
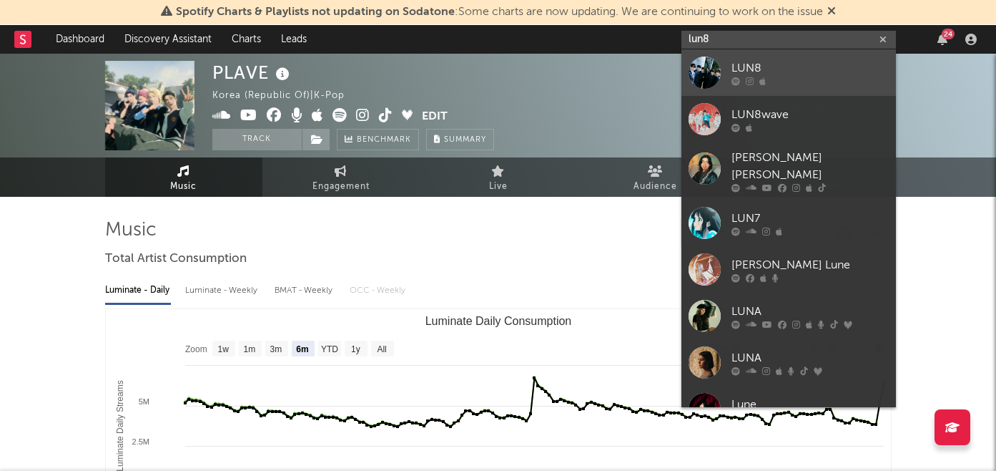
type input "lun8"
click at [771, 59] on link "LUN8" at bounding box center [788, 72] width 215 height 46
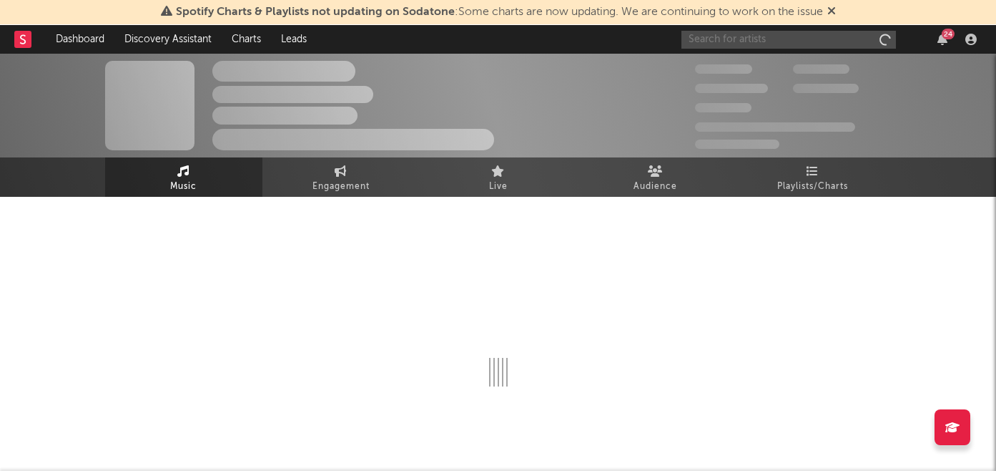
click at [753, 32] on input "text" at bounding box center [788, 40] width 215 height 18
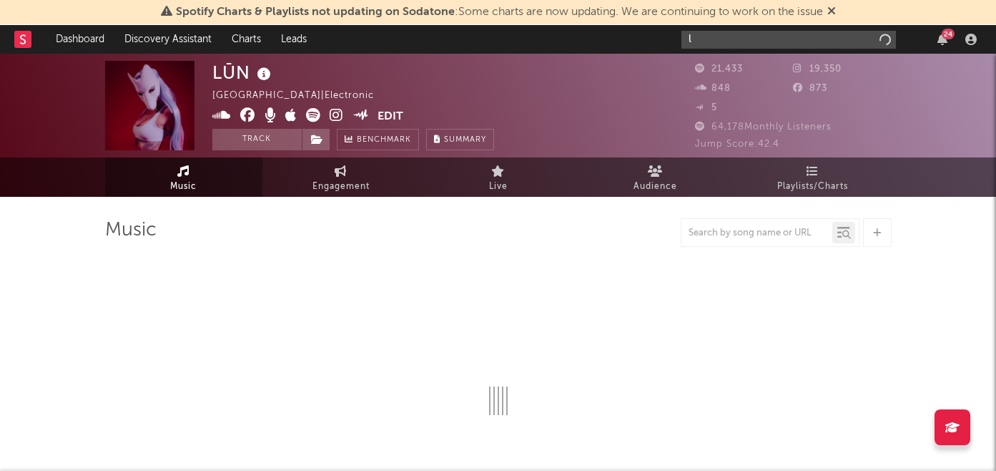
type input "lu"
select select "6m"
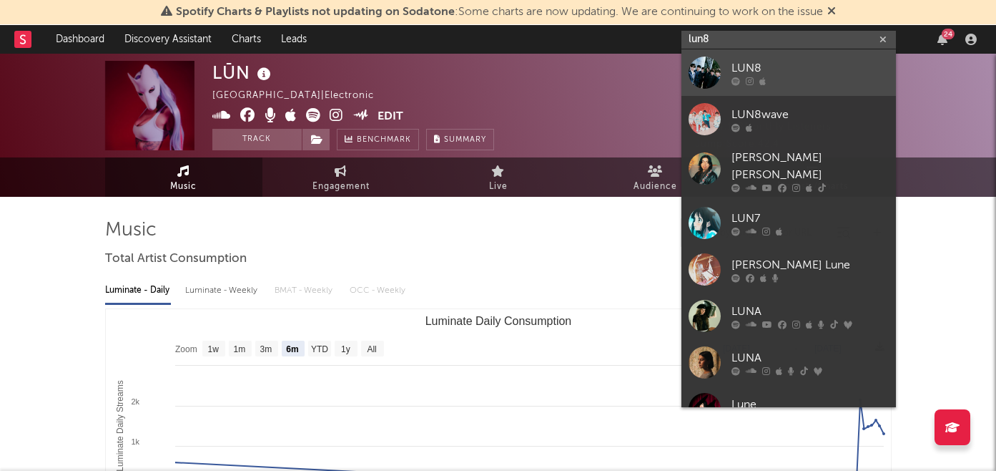
type input "lun8"
click at [775, 69] on div "LUN8" at bounding box center [809, 67] width 157 height 17
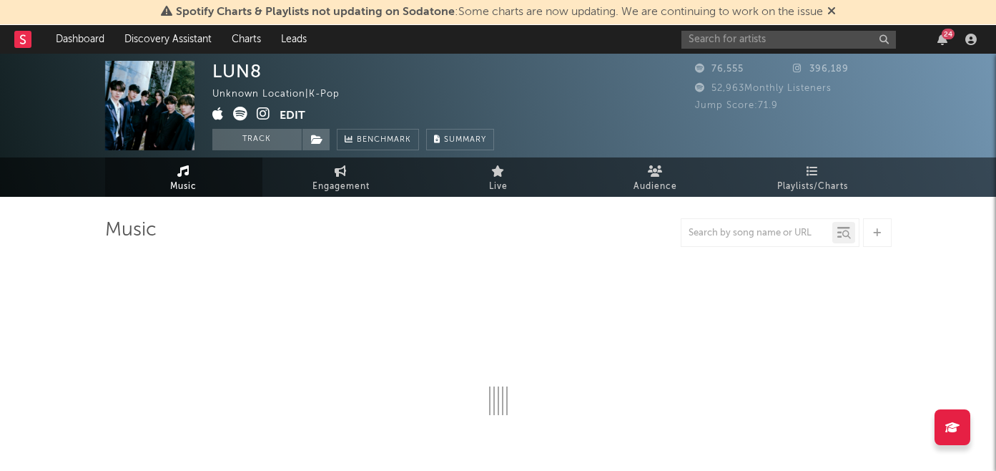
select select "6m"
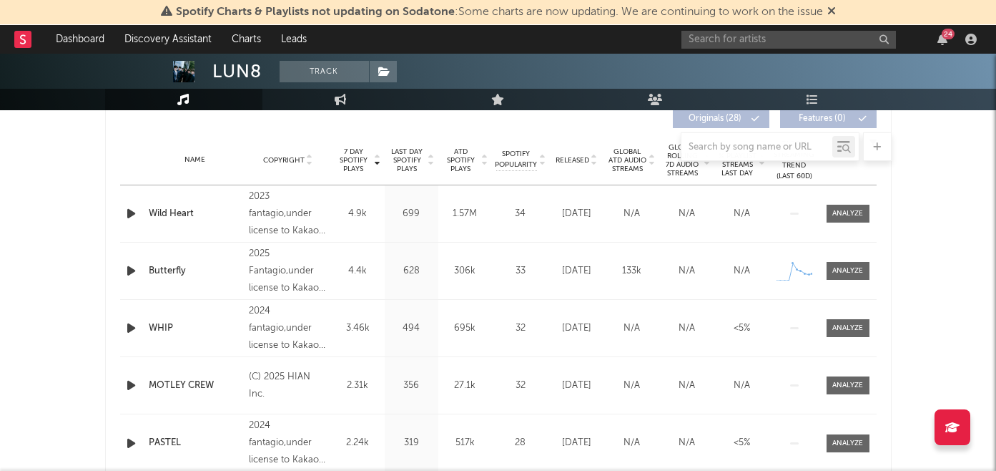
scroll to position [507, 0]
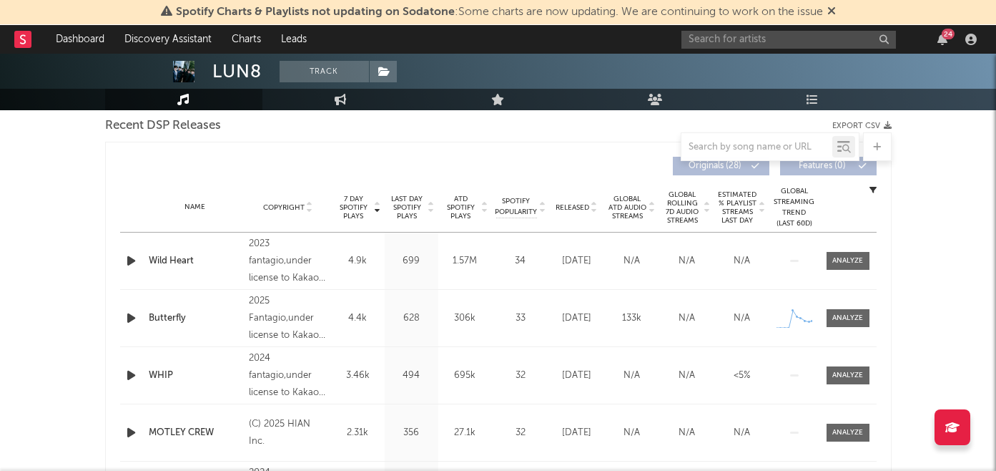
click at [568, 195] on div "Name Copyright Label Album Names Composer Names 7 Day Spotify Plays Last Day Sp…" at bounding box center [498, 207] width 757 height 50
click at [569, 206] on span "Released" at bounding box center [573, 207] width 34 height 9
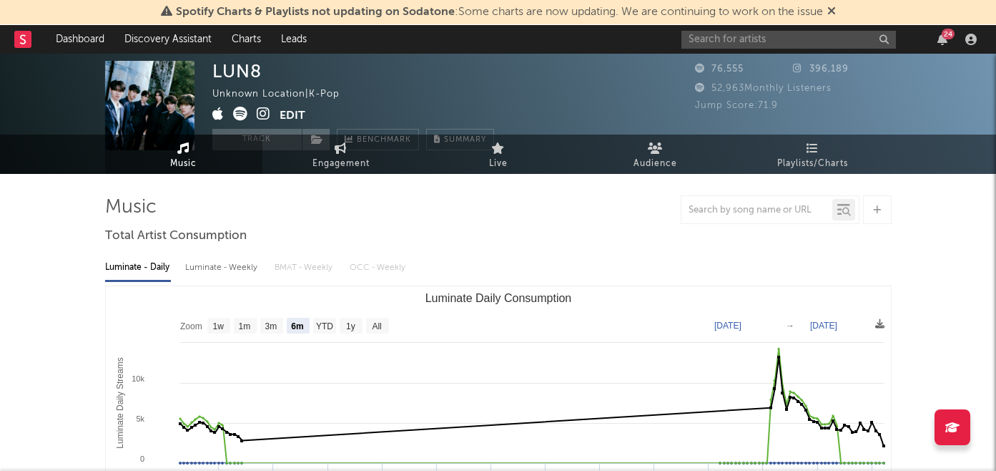
scroll to position [0, 0]
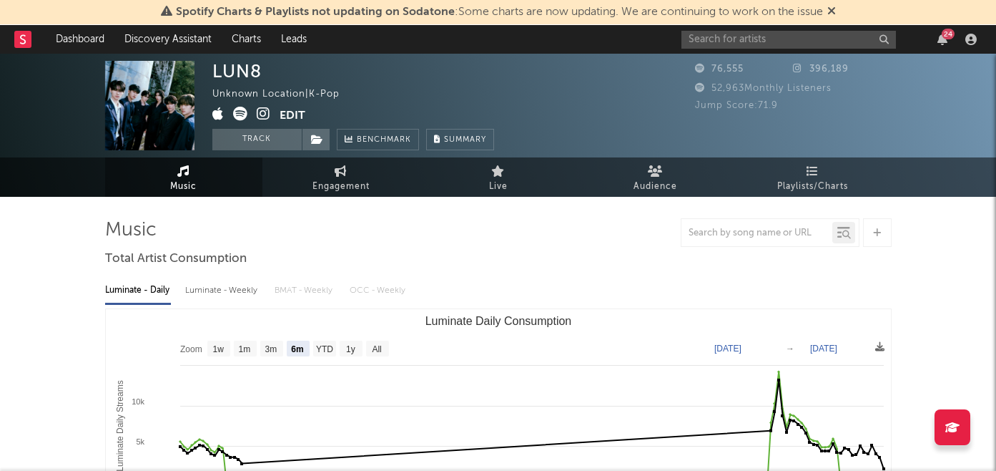
click at [262, 115] on icon at bounding box center [264, 114] width 14 height 14
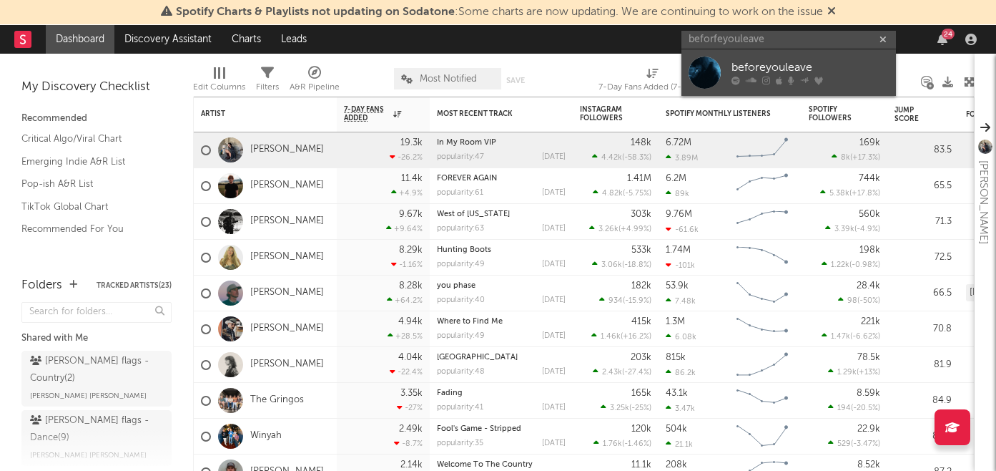
type input "beforfeyouleave"
click at [733, 70] on div "beforeyouleave" at bounding box center [809, 67] width 157 height 17
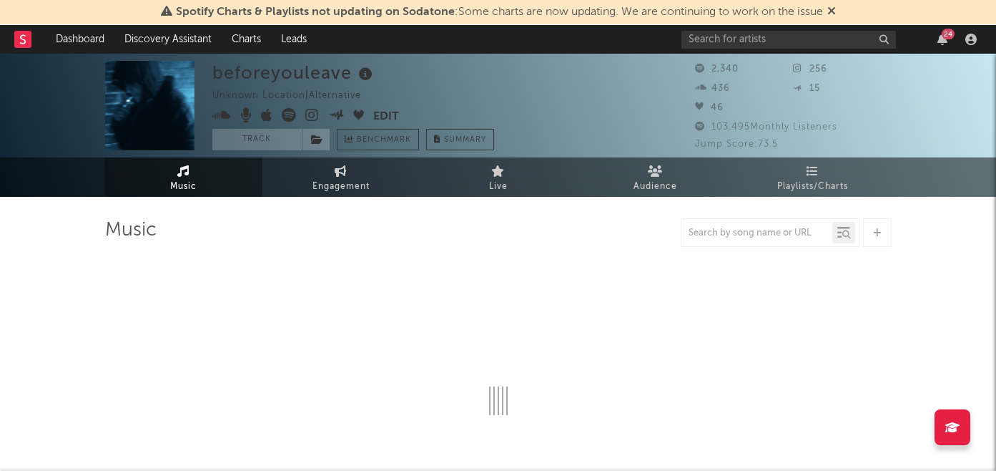
select select "6m"
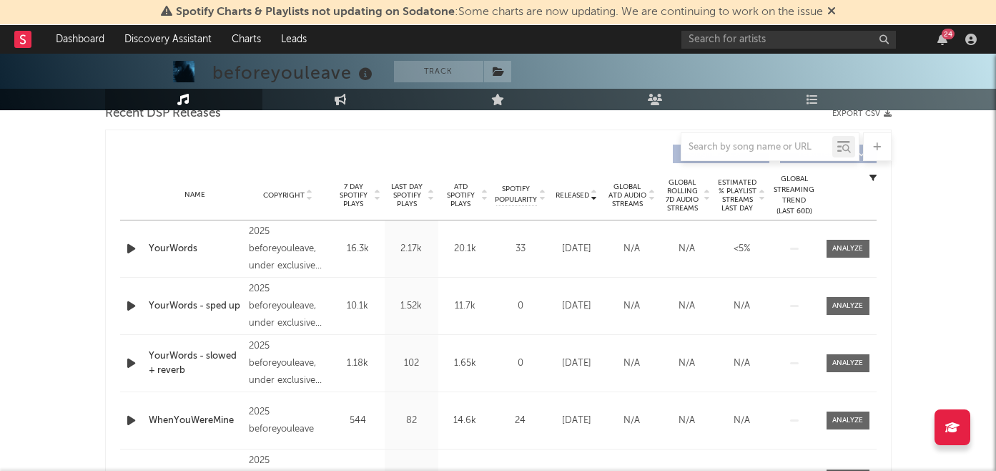
scroll to position [557, 0]
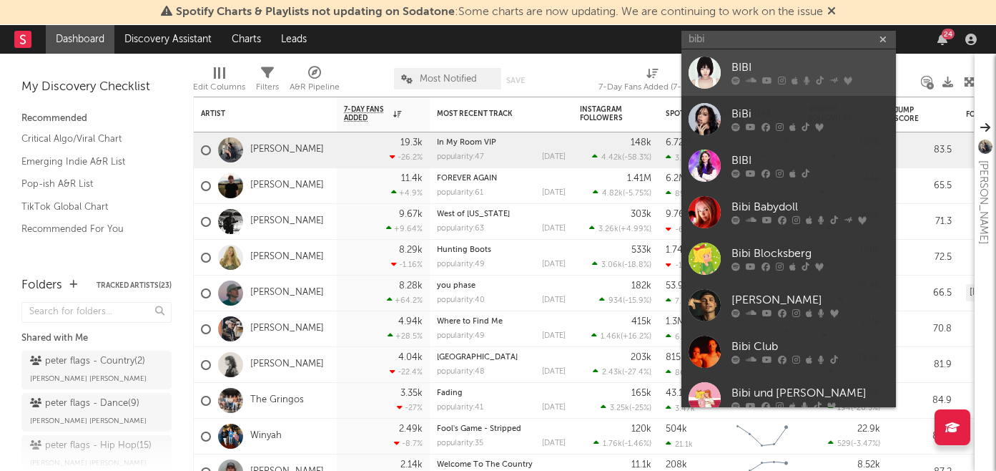
type input "bibi"
click at [837, 70] on div "BIBI" at bounding box center [809, 67] width 157 height 17
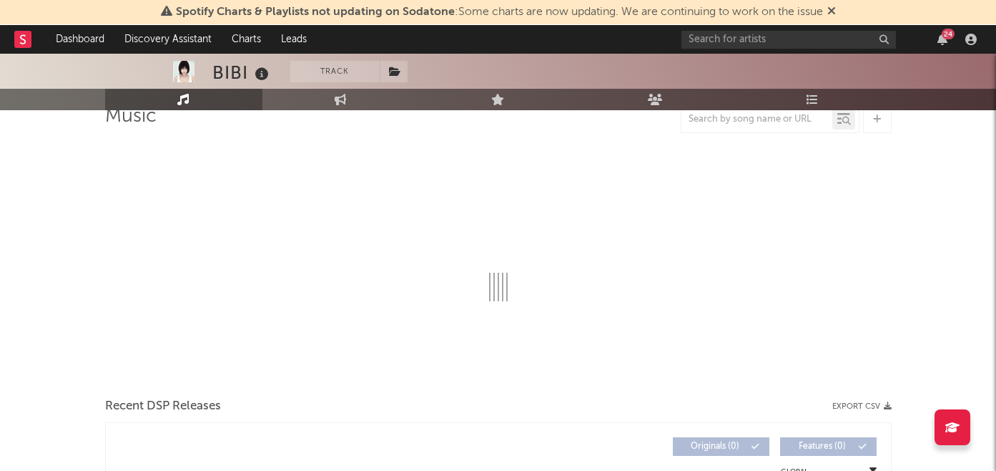
select select "6m"
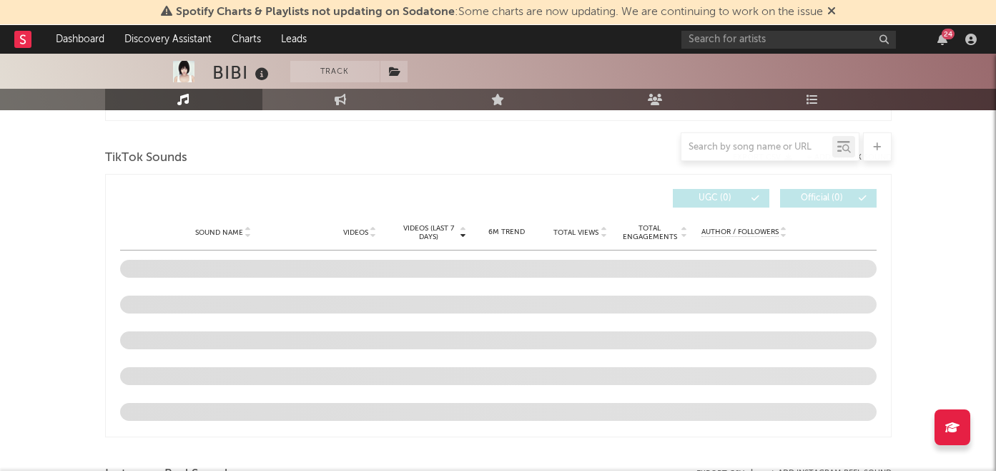
scroll to position [1023, 0]
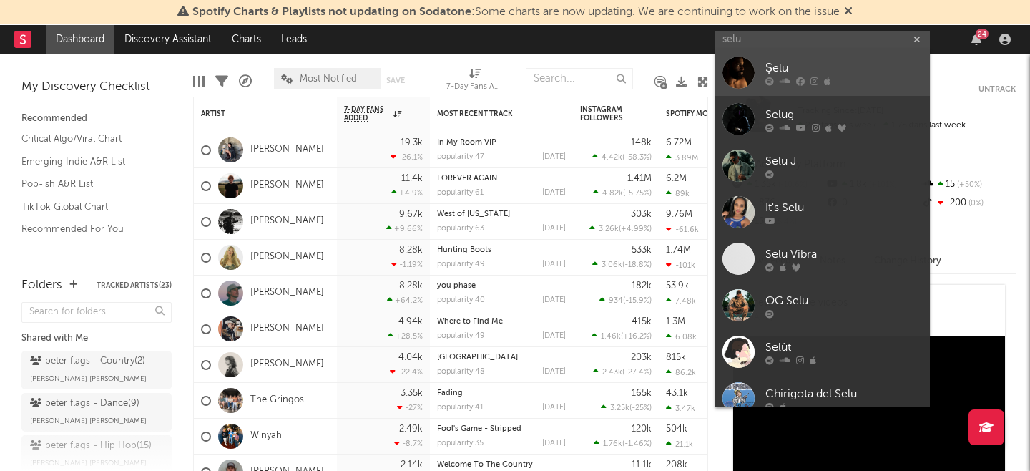
type input "selu"
click at [822, 78] on div at bounding box center [843, 81] width 157 height 9
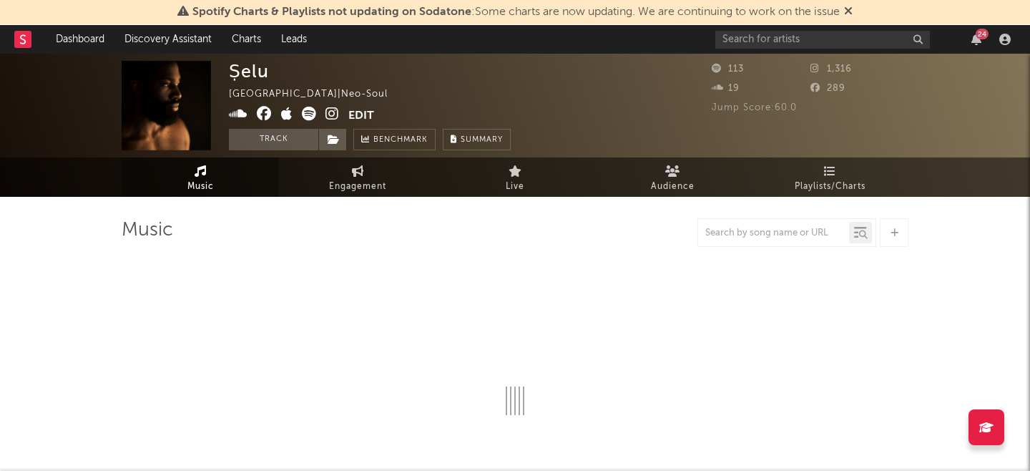
select select "1w"
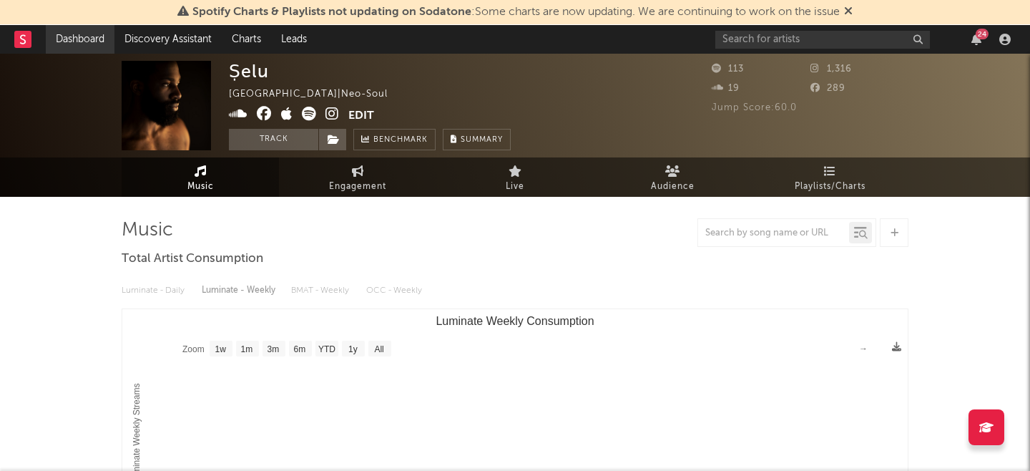
click at [84, 36] on link "Dashboard" at bounding box center [80, 39] width 69 height 29
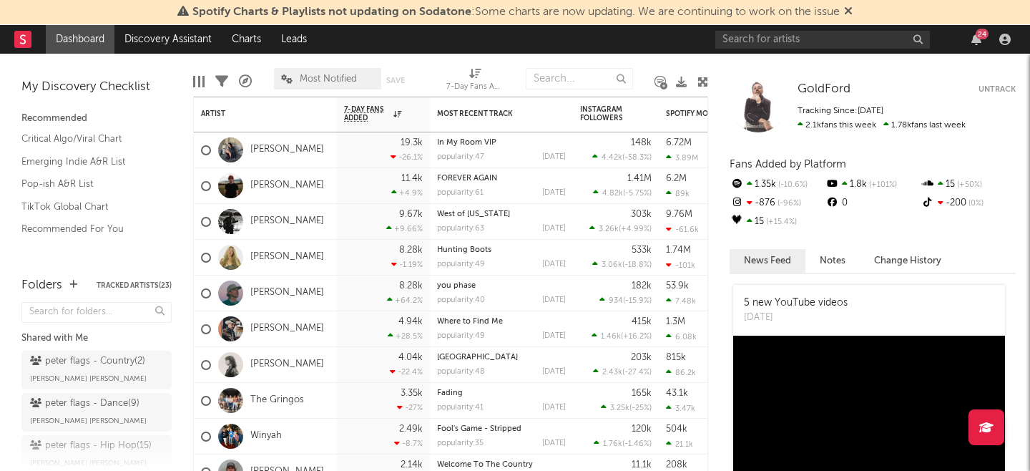
click at [422, 65] on div "Most Notified Save Save as" at bounding box center [349, 79] width 150 height 36
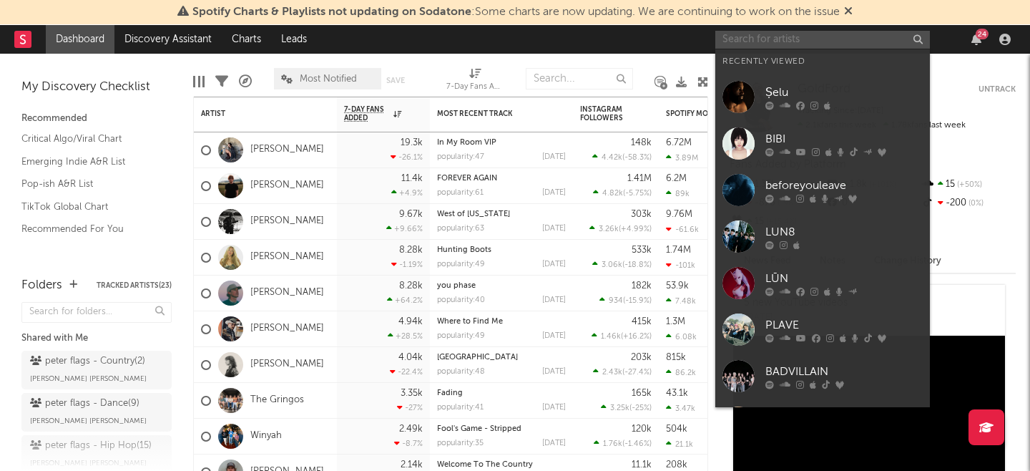
click at [772, 39] on input "text" at bounding box center [822, 40] width 215 height 18
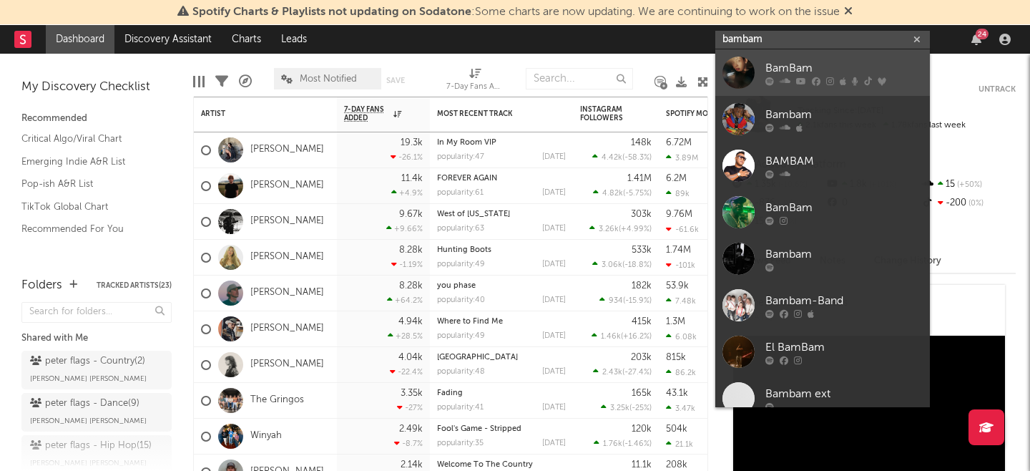
type input "bambam"
click at [794, 63] on div "BamBam" at bounding box center [843, 67] width 157 height 17
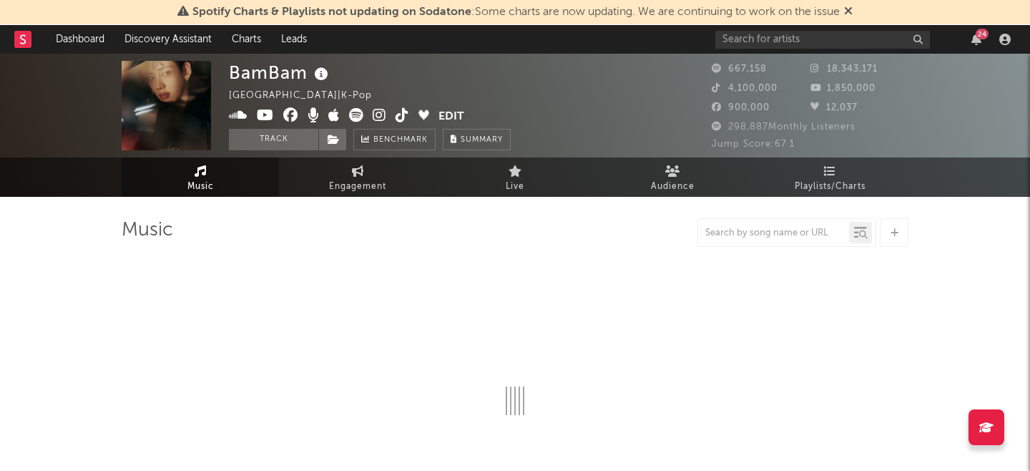
select select "6m"
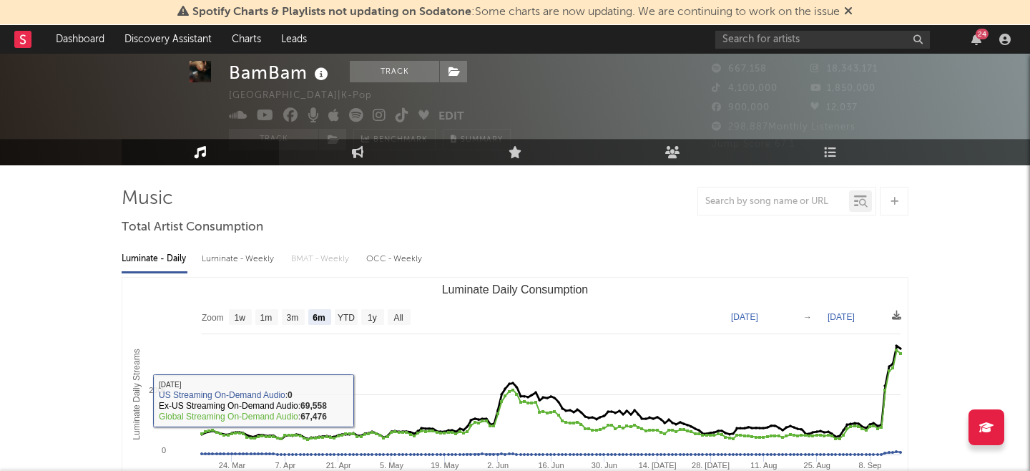
scroll to position [19, 0]
